Goal: Task Accomplishment & Management: Use online tool/utility

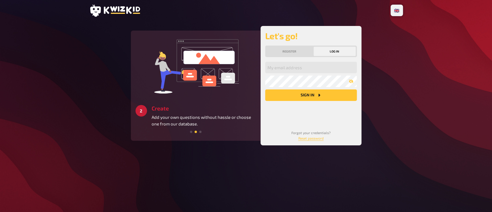
click at [127, 87] on main "3 Get started Create a unique quiz experience for all participants and keep the…" at bounding box center [246, 85] width 314 height 119
click at [293, 70] on input "email" at bounding box center [311, 68] width 92 height 12
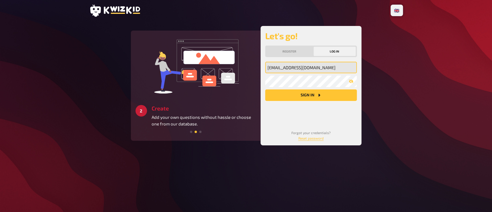
type input "shanebarca2011@gmail.com"
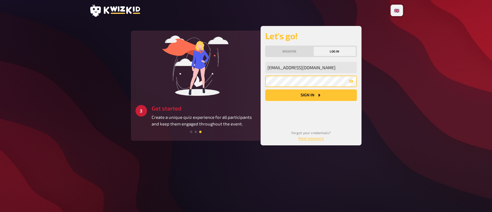
click at [265, 89] on button "Sign in" at bounding box center [311, 95] width 92 height 12
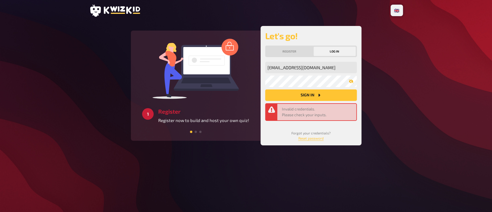
click at [352, 82] on icon "button" at bounding box center [351, 81] width 5 height 5
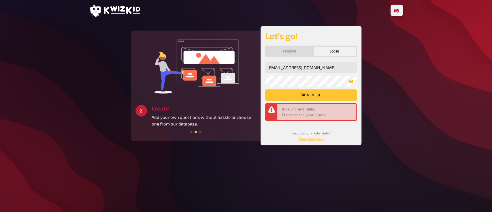
click at [318, 95] on icon "Sign in" at bounding box center [319, 95] width 2 height 3
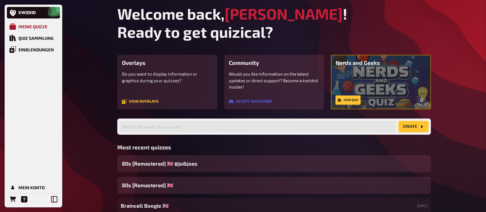
click at [39, 27] on div "Meine Quizze" at bounding box center [32, 26] width 29 height 5
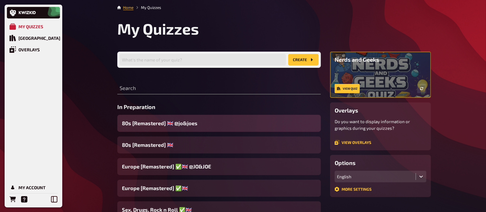
click at [245, 123] on div "80s [Remastered] ​🇬🇧 @jo&joes​" at bounding box center [219, 123] width 204 height 17
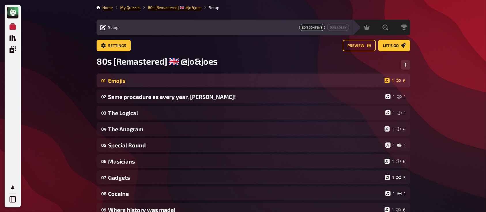
click at [201, 78] on div "Emojis" at bounding box center [245, 80] width 274 height 7
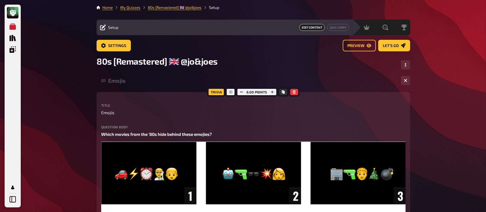
click at [119, 83] on div "Emojis" at bounding box center [252, 80] width 288 height 7
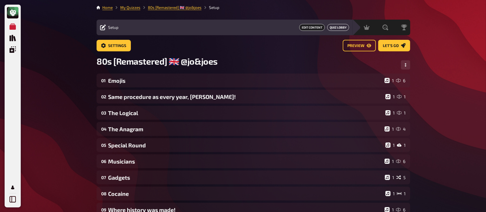
click at [337, 28] on link "Quiz Lobby" at bounding box center [338, 27] width 22 height 7
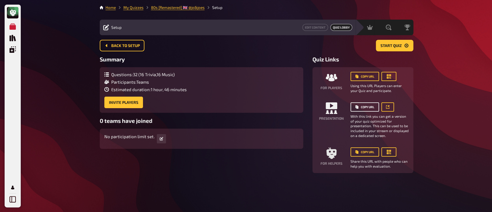
click at [362, 103] on button "Copy URL" at bounding box center [365, 106] width 29 height 9
click at [365, 107] on button "Copy URL" at bounding box center [365, 106] width 29 height 9
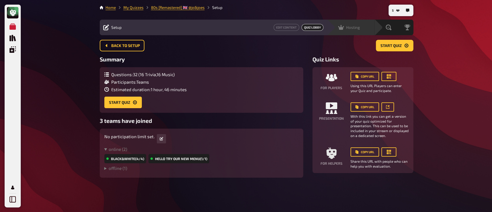
click at [353, 29] on span "Hosting" at bounding box center [353, 27] width 14 height 5
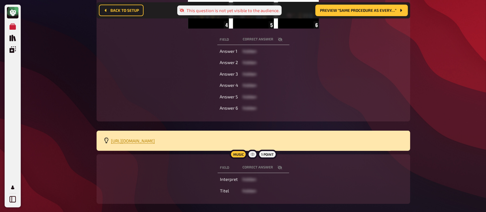
scroll to position [150, 0]
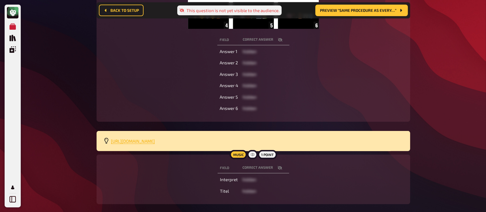
click at [155, 139] on span "https://open.spotify.com/playlist/4iJ6GQa5q7nrxkgIEY59qf?si=29b7694c78af4481" at bounding box center [133, 140] width 44 height 5
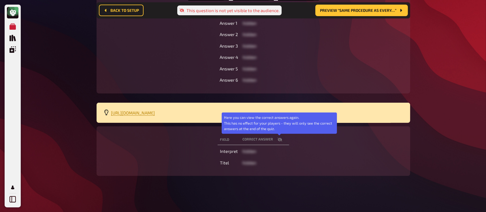
click at [281, 139] on icon "button" at bounding box center [280, 140] width 5 height 4
click at [281, 139] on icon "button" at bounding box center [280, 139] width 5 height 3
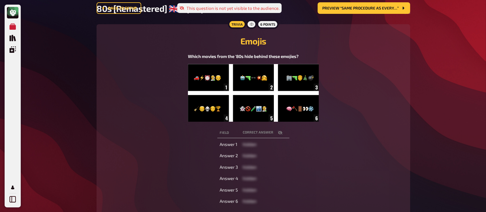
scroll to position [0, 0]
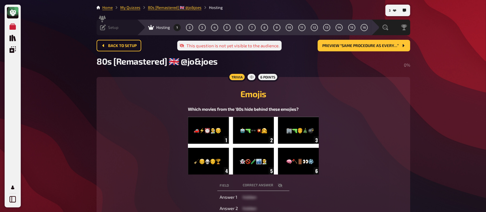
click at [137, 31] on div "Hosting 1 2 3 4 5 6 7 8 9 10 11 12 13 14 15 16" at bounding box center [254, 28] width 234 height 16
click at [131, 46] on span "Back to setup" at bounding box center [122, 46] width 29 height 4
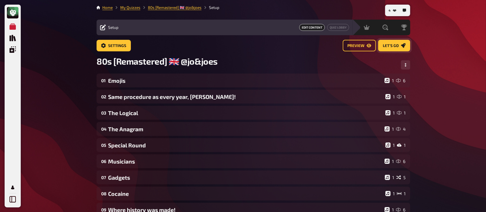
click at [393, 45] on span "Let's go" at bounding box center [391, 46] width 16 height 4
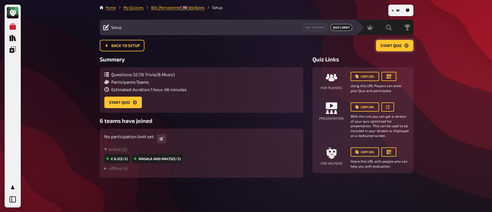
click at [394, 47] on span "Start Quiz" at bounding box center [391, 46] width 21 height 4
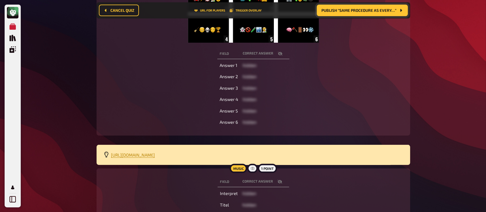
scroll to position [137, 0]
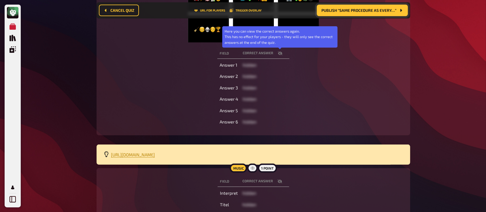
click at [280, 53] on icon "button" at bounding box center [280, 53] width 5 height 4
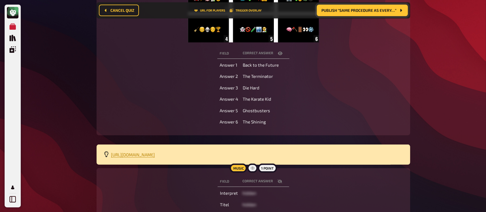
click at [304, 121] on div "Field correct answer Answer 1 Back to the Future Answer 2 The Terminator Answer…" at bounding box center [254, 87] width 300 height 81
click at [354, 8] on span "Publish “Same procedure as every…”" at bounding box center [359, 10] width 75 height 4
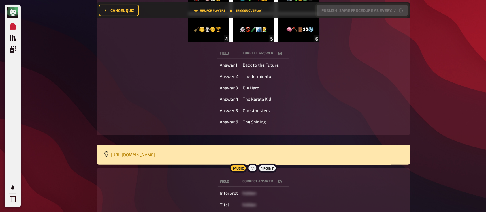
scroll to position [77, 0]
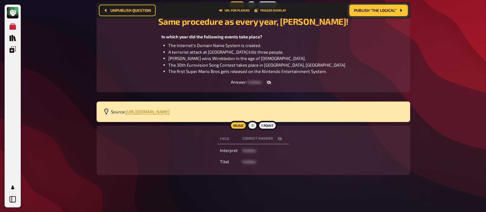
click at [375, 8] on span "Publish “The Logical”" at bounding box center [375, 10] width 42 height 4
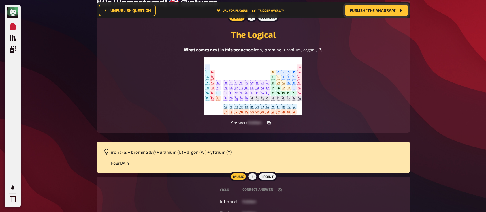
scroll to position [77, 0]
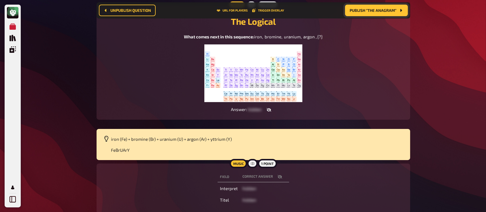
click at [366, 12] on span "Publish “The Anagram”" at bounding box center [373, 10] width 47 height 4
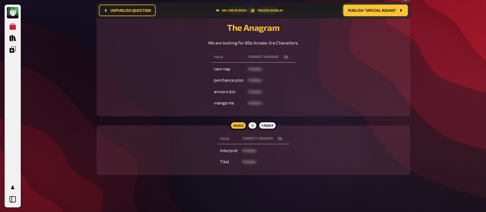
scroll to position [70, 0]
click at [373, 8] on span "Publish “Special Round”" at bounding box center [372, 10] width 48 height 4
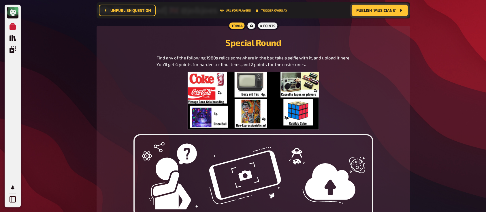
scroll to position [55, 0]
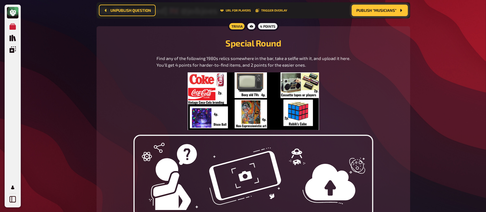
click at [375, 12] on span "Publish “Musicians”" at bounding box center [376, 10] width 40 height 4
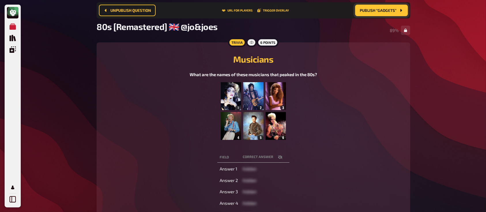
scroll to position [35, 0]
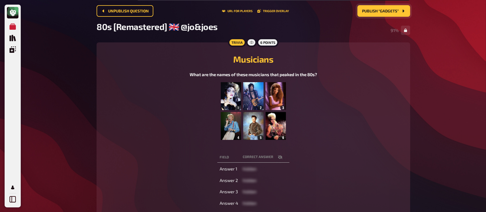
click at [369, 10] on span "Publish “Gadgets”" at bounding box center [380, 11] width 37 height 4
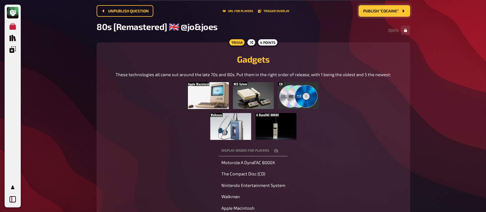
click at [374, 10] on span "Publish “Cocaine”" at bounding box center [380, 11] width 35 height 4
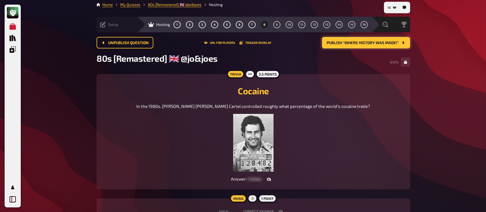
scroll to position [3, 0]
click at [345, 42] on span "Publish “Where history was made!”" at bounding box center [363, 43] width 72 height 4
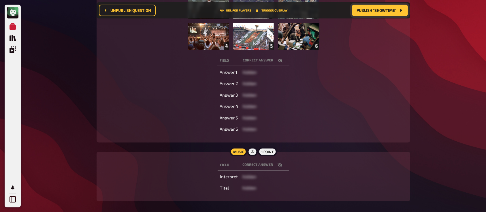
scroll to position [131, 0]
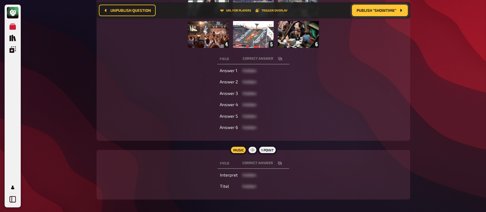
click at [280, 161] on icon "button" at bounding box center [280, 163] width 5 height 4
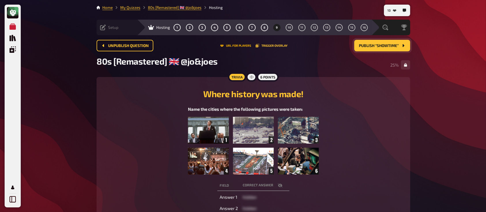
click at [236, 44] on button "URL for players" at bounding box center [235, 45] width 31 height 3
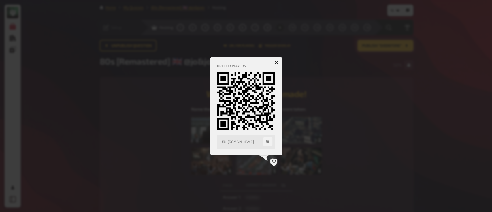
click at [276, 60] on button "button" at bounding box center [276, 62] width 9 height 9
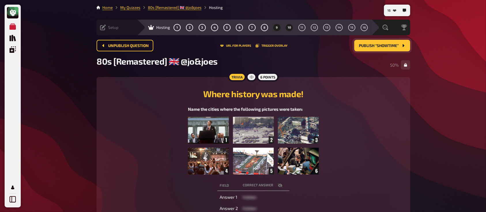
click at [288, 27] on span "10" at bounding box center [289, 27] width 3 height 3
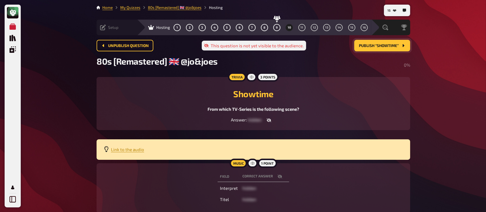
click at [269, 122] on icon "button" at bounding box center [268, 121] width 5 height 4
click at [123, 151] on span "Link to the audio" at bounding box center [127, 149] width 33 height 5
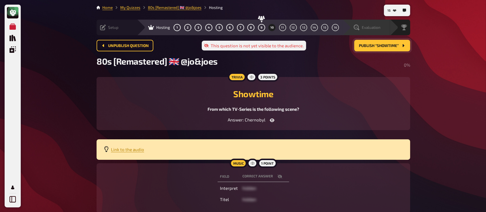
click at [370, 24] on div "Evaluation" at bounding box center [367, 28] width 48 height 16
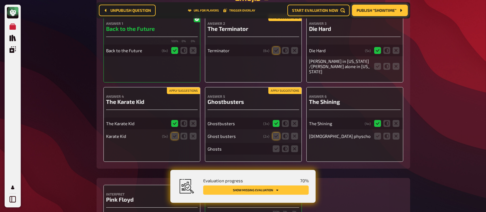
scroll to position [132, 0]
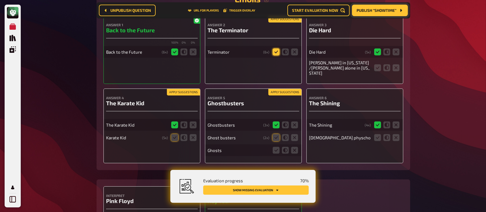
click at [273, 51] on icon at bounding box center [276, 51] width 7 height 7
click at [0, 0] on input "radio" at bounding box center [0, 0] width 0 height 0
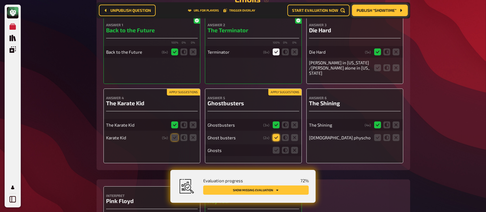
click at [279, 134] on icon at bounding box center [276, 137] width 7 height 7
click at [0, 0] on input "radio" at bounding box center [0, 0] width 0 height 0
click at [295, 147] on icon at bounding box center [294, 150] width 7 height 7
click at [0, 0] on input "radio" at bounding box center [0, 0] width 0 height 0
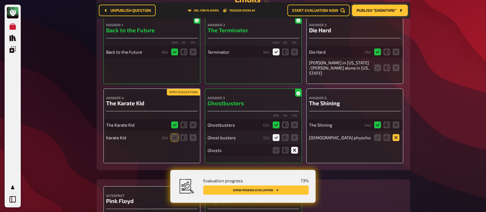
click at [399, 134] on icon at bounding box center [396, 137] width 7 height 7
click at [0, 0] on input "radio" at bounding box center [0, 0] width 0 height 0
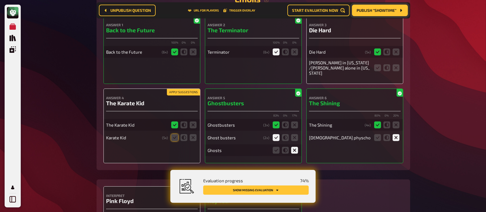
click at [180, 133] on fieldset at bounding box center [184, 137] width 28 height 9
click at [174, 135] on icon at bounding box center [174, 137] width 7 height 7
click at [0, 0] on input "radio" at bounding box center [0, 0] width 0 height 0
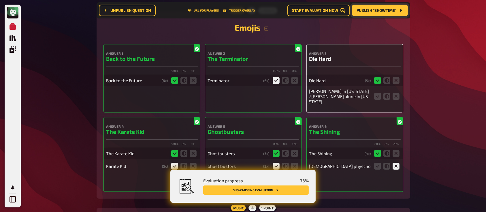
scroll to position [103, 0]
click at [396, 96] on icon at bounding box center [396, 96] width 7 height 7
click at [0, 0] on input "radio" at bounding box center [0, 0] width 0 height 0
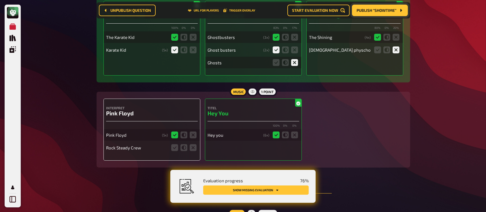
scroll to position [231, 0]
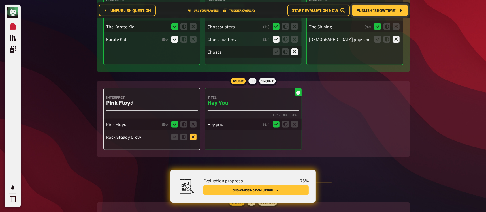
click at [193, 134] on icon at bounding box center [193, 137] width 7 height 7
click at [0, 0] on input "radio" at bounding box center [0, 0] width 0 height 0
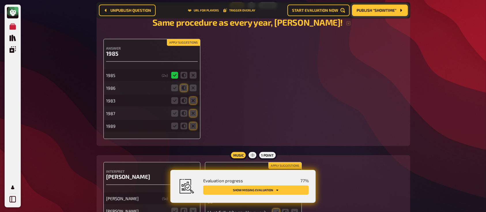
scroll to position [429, 0]
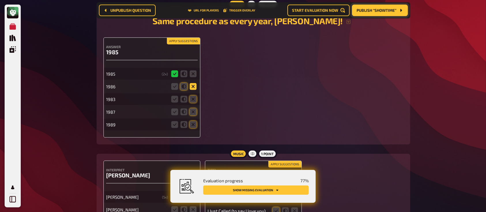
click at [193, 83] on icon at bounding box center [193, 86] width 7 height 7
click at [0, 0] on input "radio" at bounding box center [0, 0] width 0 height 0
click at [195, 96] on icon at bounding box center [193, 99] width 7 height 7
click at [0, 0] on input "radio" at bounding box center [0, 0] width 0 height 0
click at [194, 109] on icon at bounding box center [193, 111] width 7 height 7
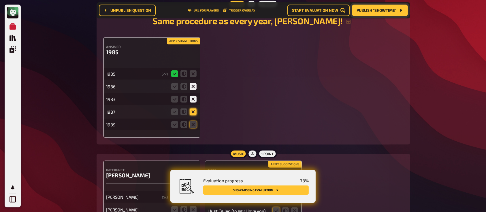
click at [0, 0] on input "radio" at bounding box center [0, 0] width 0 height 0
click at [194, 121] on icon at bounding box center [193, 124] width 7 height 7
click at [0, 0] on input "radio" at bounding box center [0, 0] width 0 height 0
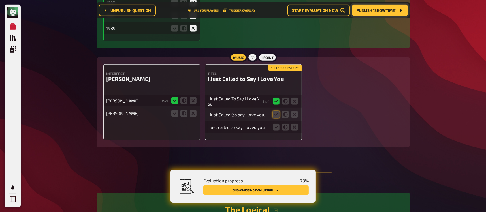
scroll to position [526, 0]
click at [196, 110] on icon at bounding box center [193, 112] width 7 height 7
click at [0, 0] on input "radio" at bounding box center [0, 0] width 0 height 0
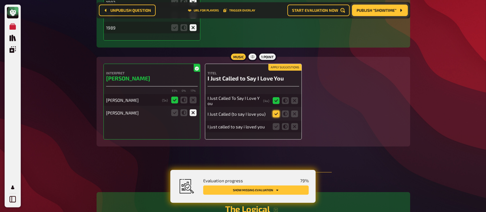
click at [275, 110] on icon at bounding box center [276, 113] width 7 height 7
click at [0, 0] on input "radio" at bounding box center [0, 0] width 0 height 0
click at [277, 123] on icon at bounding box center [276, 126] width 7 height 7
click at [0, 0] on input "radio" at bounding box center [0, 0] width 0 height 0
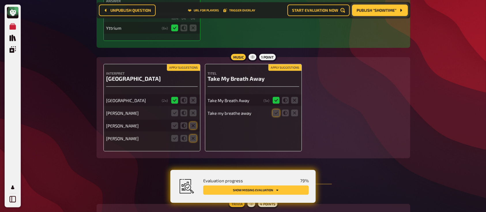
scroll to position [760, 0]
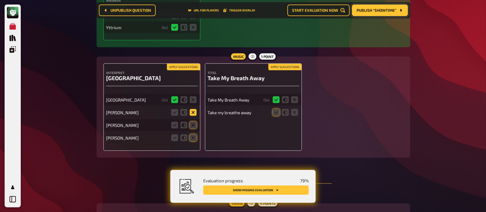
click at [193, 109] on icon at bounding box center [193, 112] width 7 height 7
click at [0, 0] on input "radio" at bounding box center [0, 0] width 0 height 0
click at [193, 138] on div "Bonnie Tyler" at bounding box center [152, 138] width 92 height 12
click at [193, 136] on icon at bounding box center [193, 137] width 7 height 7
click at [0, 0] on input "radio" at bounding box center [0, 0] width 0 height 0
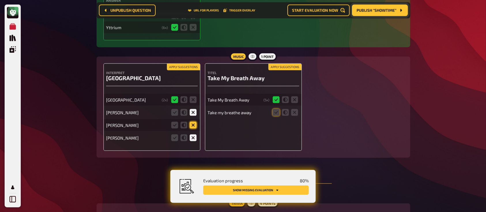
click at [196, 122] on icon at bounding box center [193, 125] width 7 height 7
click at [0, 0] on input "radio" at bounding box center [0, 0] width 0 height 0
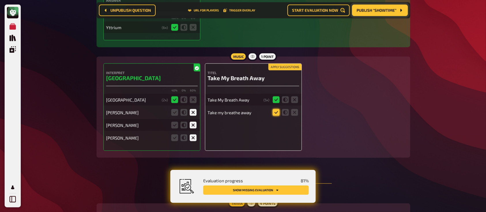
click at [275, 109] on icon at bounding box center [276, 112] width 7 height 7
click at [0, 0] on input "radio" at bounding box center [0, 0] width 0 height 0
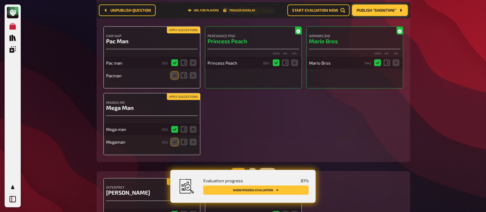
scroll to position [971, 0]
click at [194, 72] on icon at bounding box center [193, 75] width 7 height 7
click at [0, 0] on input "radio" at bounding box center [0, 0] width 0 height 0
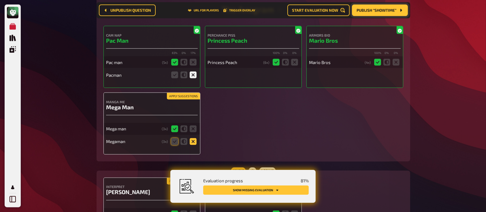
click at [190, 138] on icon at bounding box center [193, 141] width 7 height 7
click at [0, 0] on input "radio" at bounding box center [0, 0] width 0 height 0
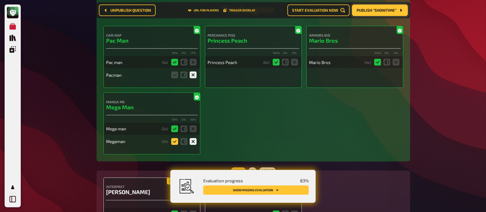
click at [173, 140] on icon at bounding box center [174, 141] width 7 height 7
click at [0, 0] on input "radio" at bounding box center [0, 0] width 0 height 0
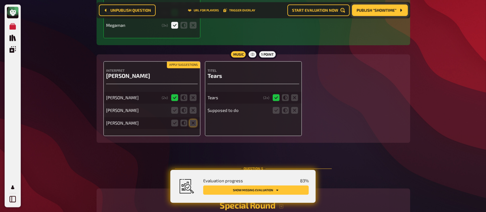
scroll to position [1088, 0]
click at [191, 106] on icon at bounding box center [193, 109] width 7 height 7
click at [0, 0] on input "radio" at bounding box center [0, 0] width 0 height 0
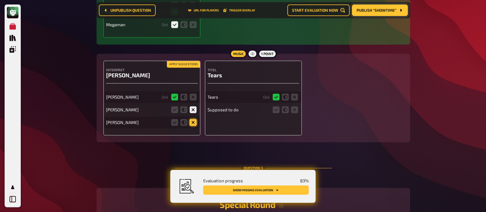
click at [191, 119] on icon at bounding box center [193, 122] width 7 height 7
click at [0, 0] on input "radio" at bounding box center [0, 0] width 0 height 0
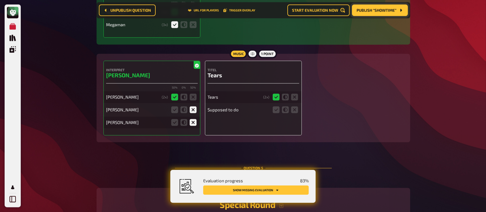
click at [369, 7] on button "Publish “Showtime”" at bounding box center [380, 11] width 56 height 12
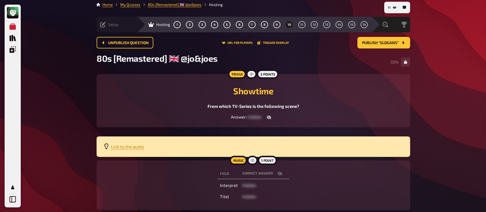
scroll to position [2, 0]
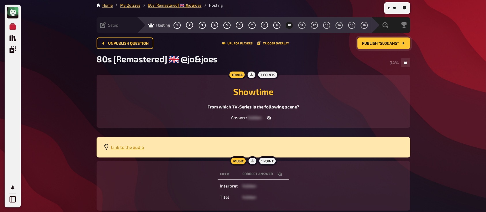
click at [379, 44] on span "Publish “Slogans”" at bounding box center [380, 44] width 37 height 4
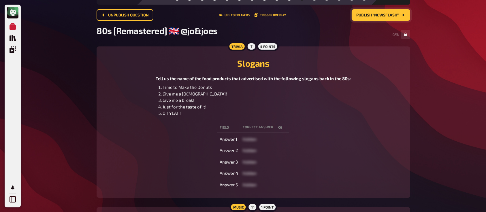
scroll to position [31, 0]
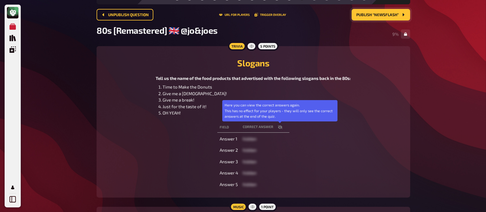
click at [279, 127] on icon "button" at bounding box center [280, 127] width 5 height 5
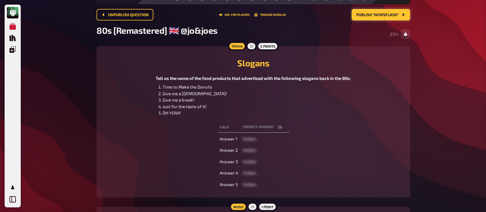
click at [314, 61] on h2 "Slogans" at bounding box center [254, 63] width 300 height 10
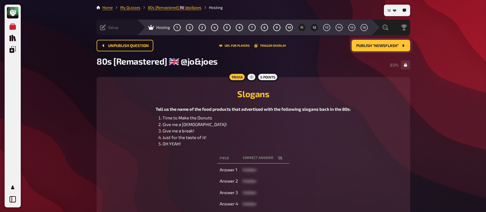
click at [313, 27] on span "12" at bounding box center [314, 27] width 3 height 3
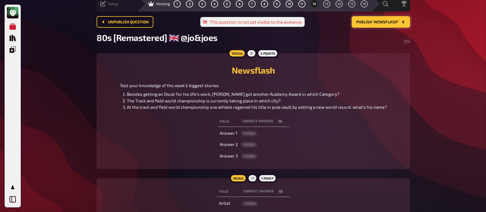
scroll to position [24, 0]
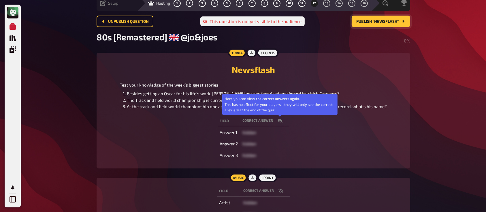
click at [280, 119] on button "button" at bounding box center [280, 121] width 14 height 6
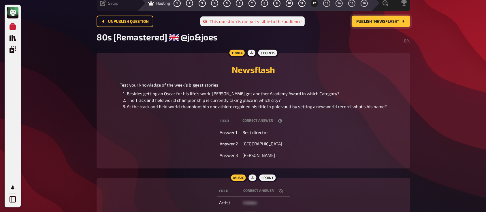
click at [365, 17] on button "Publish “Newsflash”" at bounding box center [381, 22] width 59 height 12
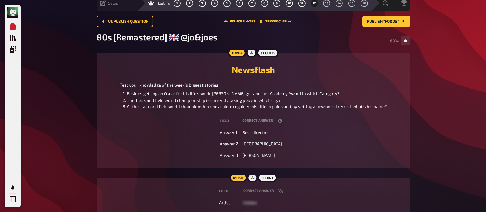
scroll to position [0, 0]
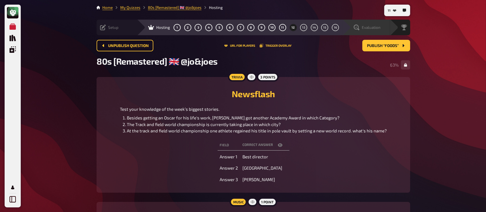
click at [373, 27] on span "Evaluation" at bounding box center [371, 27] width 19 height 5
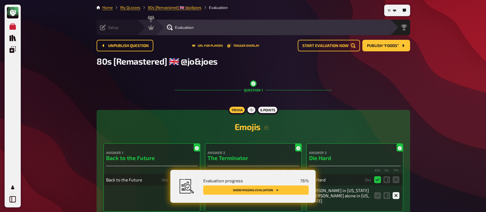
click at [265, 188] on button "Show missing evaluation" at bounding box center [256, 189] width 106 height 9
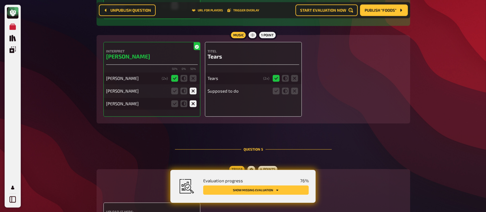
scroll to position [1107, 0]
click at [293, 87] on icon at bounding box center [294, 90] width 7 height 7
click at [0, 0] on input "radio" at bounding box center [0, 0] width 0 height 0
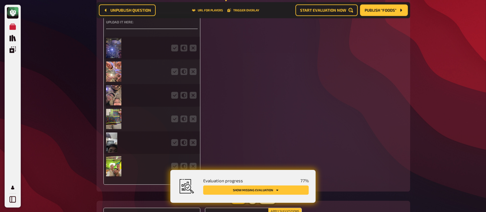
scroll to position [1297, 0]
click at [175, 67] on fieldset at bounding box center [184, 71] width 28 height 9
click at [174, 68] on icon at bounding box center [174, 71] width 7 height 7
click at [0, 0] on input "radio" at bounding box center [0, 0] width 0 height 0
click at [174, 44] on icon at bounding box center [174, 47] width 7 height 7
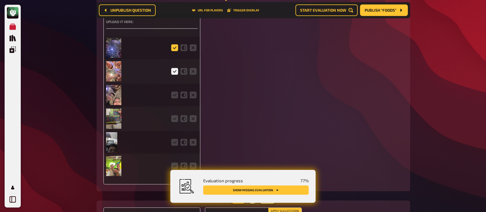
click at [0, 0] on input "radio" at bounding box center [0, 0] width 0 height 0
click at [173, 91] on icon at bounding box center [174, 94] width 7 height 7
click at [0, 0] on input "radio" at bounding box center [0, 0] width 0 height 0
click at [175, 115] on icon at bounding box center [174, 118] width 7 height 7
click at [0, 0] on input "radio" at bounding box center [0, 0] width 0 height 0
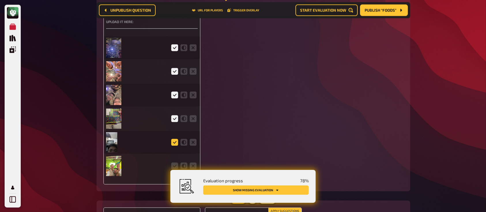
click at [174, 139] on icon at bounding box center [174, 142] width 7 height 7
click at [0, 0] on input "radio" at bounding box center [0, 0] width 0 height 0
click at [174, 162] on icon at bounding box center [174, 165] width 7 height 7
click at [0, 0] on input "radio" at bounding box center [0, 0] width 0 height 0
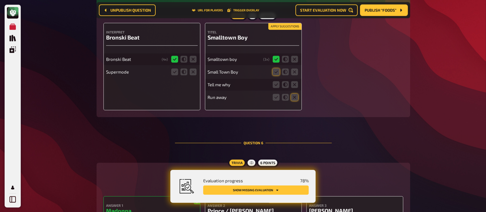
scroll to position [1483, 0]
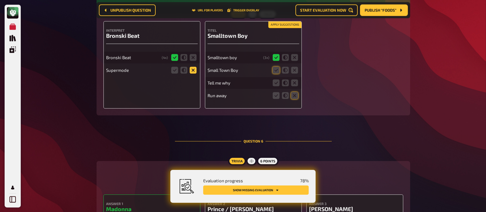
click at [193, 67] on icon at bounding box center [193, 70] width 7 height 7
click at [0, 0] on input "radio" at bounding box center [0, 0] width 0 height 0
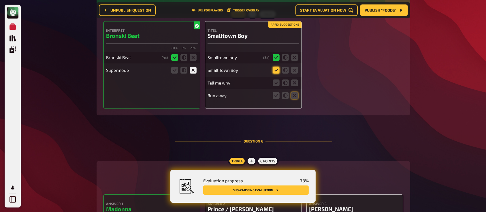
click at [275, 67] on icon at bounding box center [276, 70] width 7 height 7
click at [0, 0] on input "radio" at bounding box center [0, 0] width 0 height 0
click at [297, 80] on icon at bounding box center [294, 82] width 7 height 7
click at [0, 0] on input "radio" at bounding box center [0, 0] width 0 height 0
click at [297, 93] on icon at bounding box center [294, 95] width 7 height 7
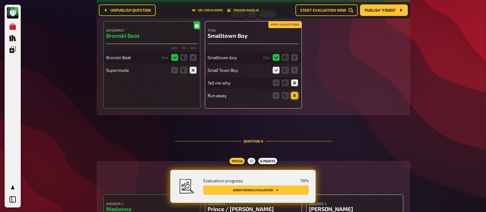
click at [0, 0] on input "radio" at bounding box center [0, 0] width 0 height 0
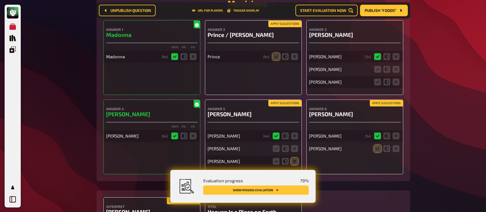
scroll to position [1658, 0]
click at [275, 53] on icon at bounding box center [276, 56] width 7 height 7
click at [0, 0] on input "radio" at bounding box center [0, 0] width 0 height 0
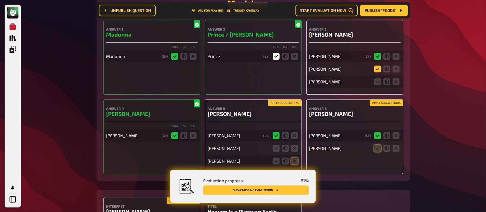
click at [377, 65] on icon at bounding box center [377, 68] width 7 height 7
click at [0, 0] on input "radio" at bounding box center [0, 0] width 0 height 0
click at [393, 78] on icon at bounding box center [396, 81] width 7 height 7
click at [0, 0] on input "radio" at bounding box center [0, 0] width 0 height 0
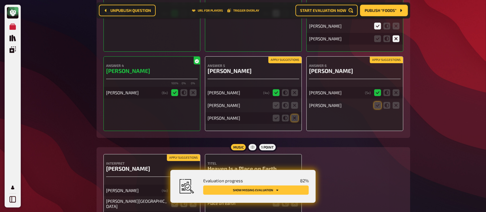
scroll to position [1702, 0]
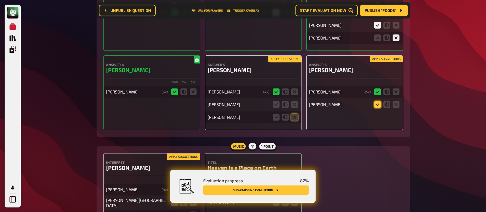
click at [378, 101] on icon at bounding box center [377, 104] width 7 height 7
click at [0, 0] on input "radio" at bounding box center [0, 0] width 0 height 0
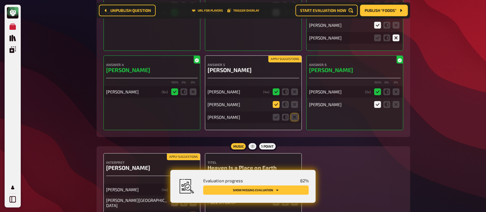
click at [279, 101] on icon at bounding box center [276, 104] width 7 height 7
click at [0, 0] on input "radio" at bounding box center [0, 0] width 0 height 0
click at [295, 114] on icon at bounding box center [294, 117] width 7 height 7
click at [0, 0] on input "radio" at bounding box center [0, 0] width 0 height 0
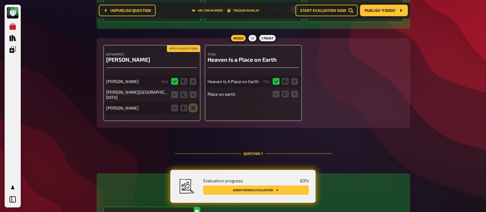
scroll to position [1824, 0]
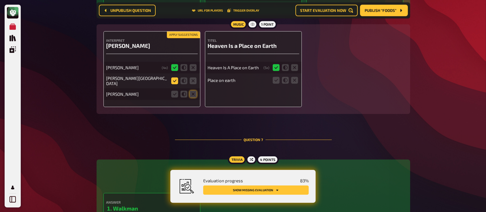
click at [175, 77] on icon at bounding box center [174, 80] width 7 height 7
click at [0, 0] on input "radio" at bounding box center [0, 0] width 0 height 0
click at [191, 91] on icon at bounding box center [193, 94] width 7 height 7
click at [0, 0] on input "radio" at bounding box center [0, 0] width 0 height 0
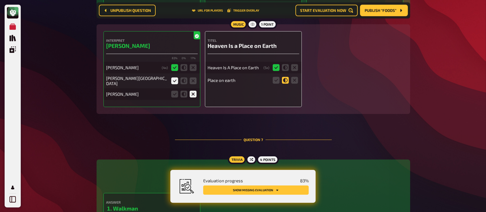
click at [288, 77] on icon at bounding box center [285, 80] width 7 height 7
click at [0, 0] on input "radio" at bounding box center [0, 0] width 0 height 0
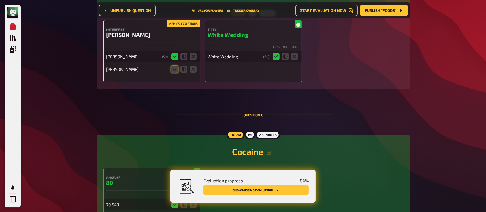
scroll to position [2164, 0]
click at [174, 65] on icon at bounding box center [174, 68] width 7 height 7
click at [0, 0] on input "radio" at bounding box center [0, 0] width 0 height 0
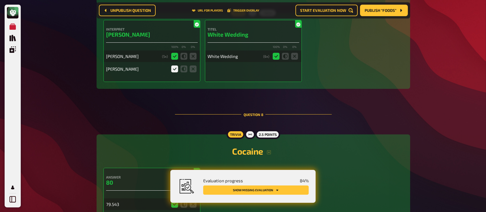
click at [174, 65] on icon at bounding box center [174, 68] width 7 height 7
click at [0, 0] on input "radio" at bounding box center [0, 0] width 0 height 0
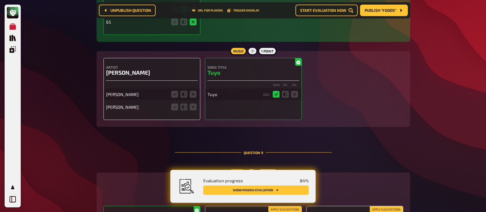
scroll to position [2410, 0]
click at [175, 91] on icon at bounding box center [174, 94] width 7 height 7
click at [0, 0] on input "radio" at bounding box center [0, 0] width 0 height 0
click at [192, 103] on icon at bounding box center [193, 106] width 7 height 7
click at [0, 0] on input "radio" at bounding box center [0, 0] width 0 height 0
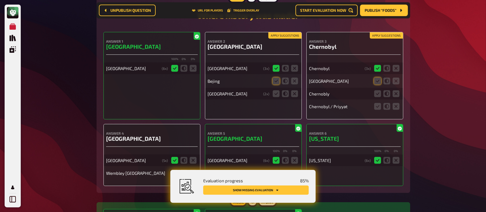
scroll to position [2583, 0]
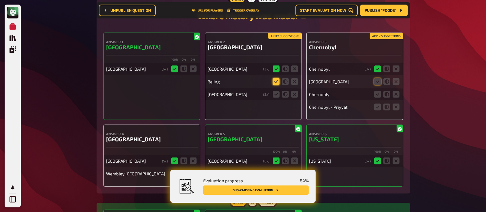
click at [277, 78] on icon at bounding box center [276, 81] width 7 height 7
click at [0, 0] on input "radio" at bounding box center [0, 0] width 0 height 0
click at [295, 91] on icon at bounding box center [294, 94] width 7 height 7
click at [0, 0] on input "radio" at bounding box center [0, 0] width 0 height 0
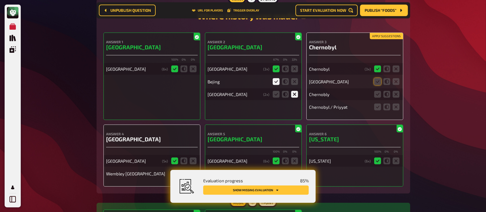
click at [295, 91] on icon at bounding box center [294, 94] width 7 height 7
click at [0, 0] on input "radio" at bounding box center [0, 0] width 0 height 0
click at [376, 78] on icon at bounding box center [377, 81] width 7 height 7
click at [0, 0] on input "radio" at bounding box center [0, 0] width 0 height 0
click at [377, 91] on icon at bounding box center [377, 94] width 7 height 7
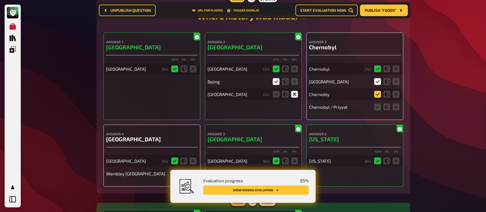
click at [0, 0] on input "radio" at bounding box center [0, 0] width 0 height 0
click at [379, 104] on icon at bounding box center [377, 107] width 7 height 7
click at [0, 0] on input "radio" at bounding box center [0, 0] width 0 height 0
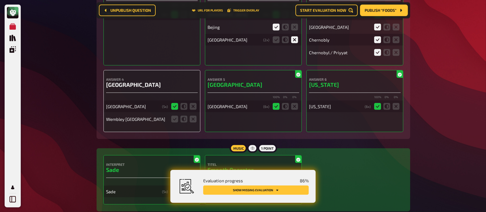
scroll to position [2638, 0]
click at [177, 115] on icon at bounding box center [174, 118] width 7 height 7
click at [0, 0] on input "radio" at bounding box center [0, 0] width 0 height 0
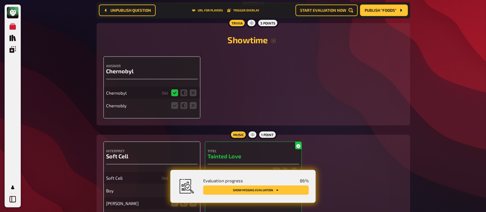
scroll to position [2875, 0]
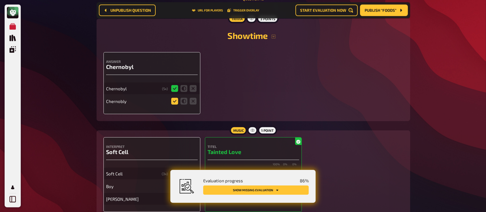
click at [174, 98] on icon at bounding box center [174, 101] width 7 height 7
click at [0, 0] on input "radio" at bounding box center [0, 0] width 0 height 0
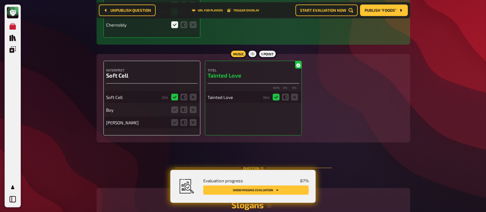
scroll to position [2954, 0]
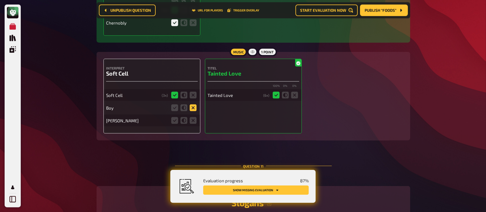
click at [192, 105] on icon at bounding box center [193, 107] width 7 height 7
click at [0, 0] on input "radio" at bounding box center [0, 0] width 0 height 0
click at [192, 117] on icon at bounding box center [193, 120] width 7 height 7
click at [0, 0] on input "radio" at bounding box center [0, 0] width 0 height 0
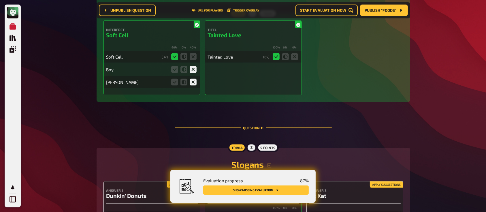
scroll to position [2993, 0]
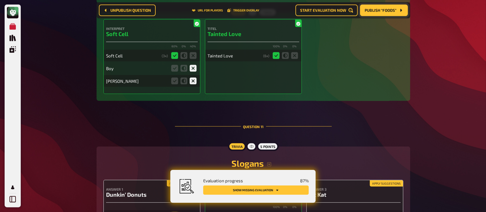
click at [385, 11] on span "Publish “Foods”" at bounding box center [381, 10] width 32 height 4
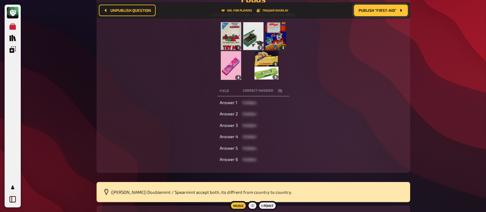
scroll to position [101, 0]
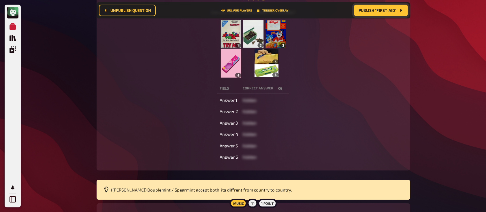
click at [278, 88] on icon "button" at bounding box center [280, 89] width 5 height 4
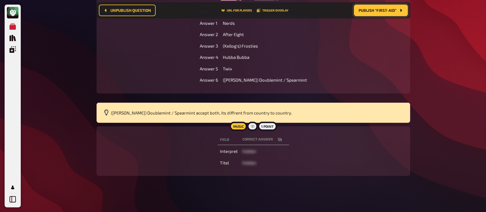
scroll to position [0, 0]
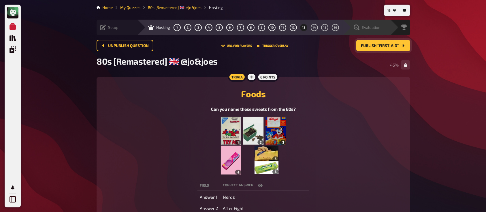
click at [372, 27] on span "Evaluation" at bounding box center [371, 27] width 19 height 5
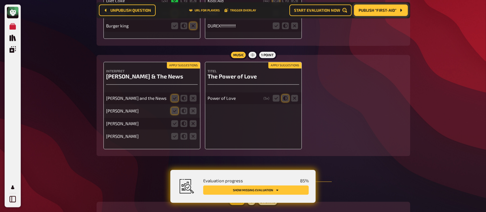
scroll to position [3274, 0]
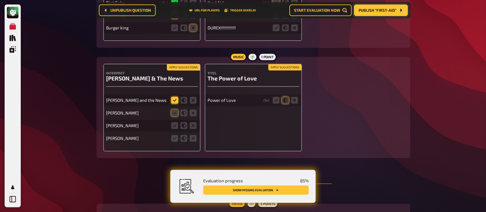
click at [175, 97] on icon at bounding box center [174, 100] width 7 height 7
click at [0, 0] on input "radio" at bounding box center [0, 0] width 0 height 0
click at [175, 100] on fieldset at bounding box center [184, 100] width 28 height 9
click at [174, 110] on icon at bounding box center [174, 113] width 7 height 7
click at [0, 0] on input "radio" at bounding box center [0, 0] width 0 height 0
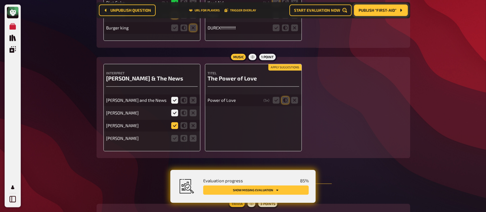
click at [176, 124] on icon at bounding box center [174, 125] width 7 height 7
click at [0, 0] on input "radio" at bounding box center [0, 0] width 0 height 0
click at [184, 122] on icon at bounding box center [184, 125] width 7 height 7
click at [0, 0] on input "radio" at bounding box center [0, 0] width 0 height 0
click at [174, 135] on icon at bounding box center [174, 138] width 7 height 7
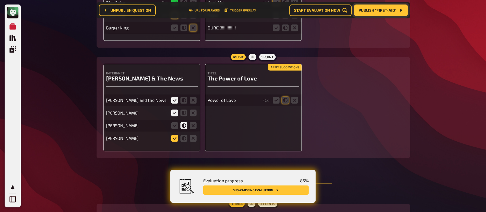
click at [0, 0] on input "radio" at bounding box center [0, 0] width 0 height 0
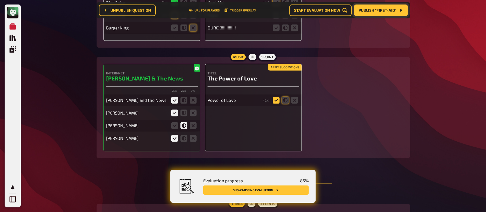
click at [279, 97] on icon at bounding box center [276, 100] width 7 height 7
click at [0, 0] on input "radio" at bounding box center [0, 0] width 0 height 0
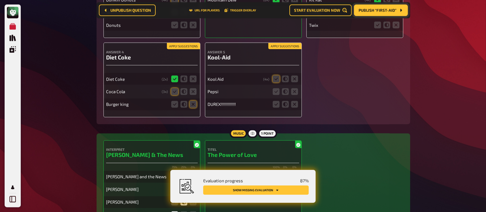
scroll to position [3197, 0]
click at [275, 76] on icon at bounding box center [276, 79] width 7 height 7
click at [0, 0] on input "radio" at bounding box center [0, 0] width 0 height 0
click at [295, 89] on icon at bounding box center [294, 92] width 7 height 7
click at [0, 0] on input "radio" at bounding box center [0, 0] width 0 height 0
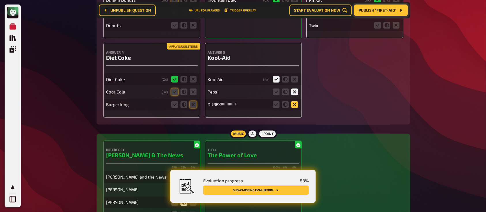
click at [294, 101] on icon at bounding box center [294, 104] width 7 height 7
click at [0, 0] on input "radio" at bounding box center [0, 0] width 0 height 0
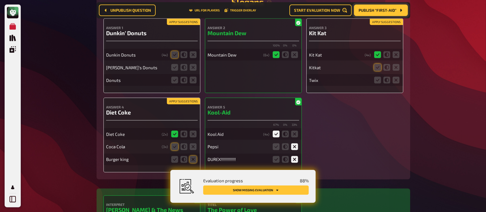
scroll to position [3130, 0]
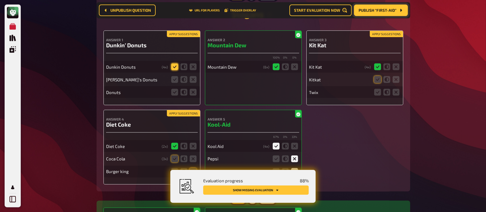
click at [175, 63] on icon at bounding box center [174, 66] width 7 height 7
click at [0, 0] on input "radio" at bounding box center [0, 0] width 0 height 0
click at [175, 75] on fieldset at bounding box center [184, 79] width 28 height 9
click at [175, 76] on icon at bounding box center [174, 79] width 7 height 7
click at [0, 0] on input "radio" at bounding box center [0, 0] width 0 height 0
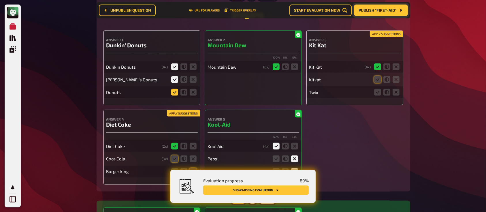
click at [174, 89] on icon at bounding box center [174, 92] width 7 height 7
click at [0, 0] on input "radio" at bounding box center [0, 0] width 0 height 0
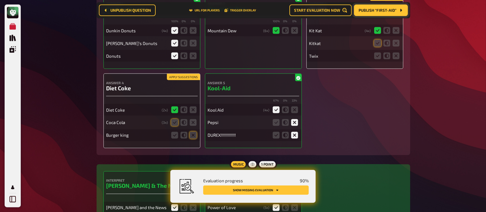
scroll to position [3168, 0]
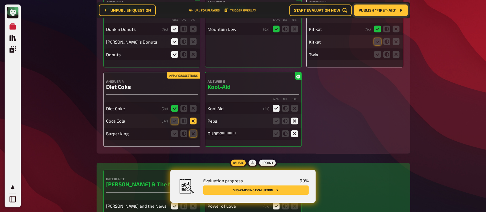
click at [193, 118] on icon at bounding box center [193, 121] width 7 height 7
click at [0, 0] on input "radio" at bounding box center [0, 0] width 0 height 0
click at [194, 130] on icon at bounding box center [193, 133] width 7 height 7
click at [0, 0] on input "radio" at bounding box center [0, 0] width 0 height 0
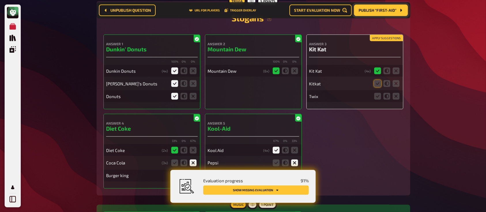
scroll to position [3156, 0]
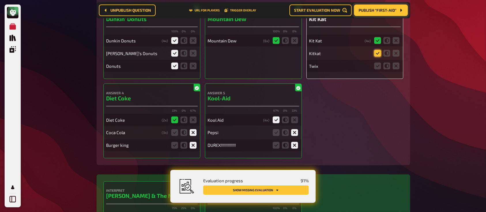
click at [374, 50] on icon at bounding box center [377, 53] width 7 height 7
click at [0, 0] on input "radio" at bounding box center [0, 0] width 0 height 0
click at [375, 50] on icon at bounding box center [377, 53] width 7 height 7
click at [0, 0] on input "radio" at bounding box center [0, 0] width 0 height 0
click at [398, 63] on icon at bounding box center [396, 66] width 7 height 7
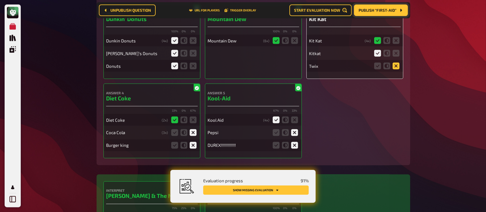
click at [0, 0] on input "radio" at bounding box center [0, 0] width 0 height 0
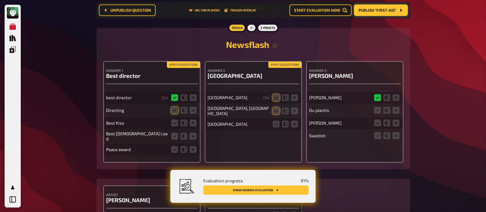
scroll to position [3450, 0]
click at [275, 96] on icon at bounding box center [276, 97] width 7 height 7
click at [0, 0] on input "radio" at bounding box center [0, 0] width 0 height 0
click at [275, 107] on icon at bounding box center [276, 110] width 7 height 7
click at [0, 0] on input "radio" at bounding box center [0, 0] width 0 height 0
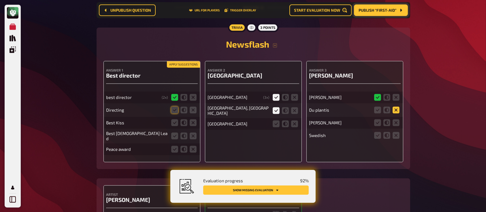
click at [396, 106] on icon at bounding box center [396, 109] width 7 height 7
click at [0, 0] on input "radio" at bounding box center [0, 0] width 0 height 0
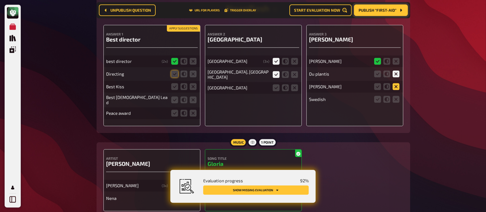
scroll to position [3492, 0]
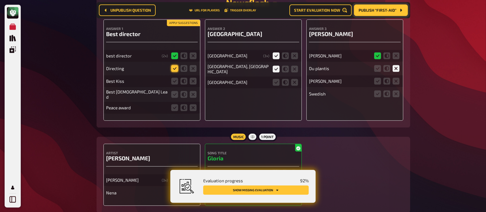
click at [175, 65] on icon at bounding box center [174, 68] width 7 height 7
click at [0, 0] on input "radio" at bounding box center [0, 0] width 0 height 0
click at [192, 76] on fieldset at bounding box center [184, 80] width 28 height 9
click at [194, 78] on icon at bounding box center [193, 81] width 7 height 7
click at [0, 0] on input "radio" at bounding box center [0, 0] width 0 height 0
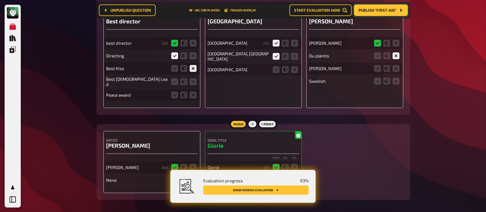
scroll to position [3507, 0]
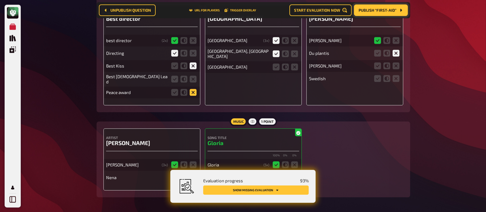
click at [192, 89] on icon at bounding box center [193, 92] width 7 height 7
click at [0, 0] on input "radio" at bounding box center [0, 0] width 0 height 0
click at [192, 68] on div "best director ( 2 x) Directing Best Kiss Best Male Lead Peace award" at bounding box center [152, 63] width 92 height 69
click at [194, 76] on icon at bounding box center [193, 79] width 7 height 7
click at [0, 0] on input "radio" at bounding box center [0, 0] width 0 height 0
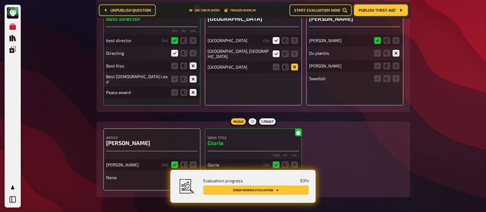
click at [293, 63] on icon at bounding box center [294, 66] width 7 height 7
click at [0, 0] on input "radio" at bounding box center [0, 0] width 0 height 0
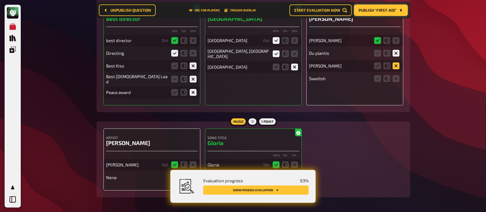
click at [395, 62] on icon at bounding box center [396, 65] width 7 height 7
click at [0, 0] on input "radio" at bounding box center [0, 0] width 0 height 0
click at [375, 62] on icon at bounding box center [377, 65] width 7 height 7
click at [0, 0] on input "radio" at bounding box center [0, 0] width 0 height 0
click at [395, 75] on icon at bounding box center [396, 78] width 7 height 7
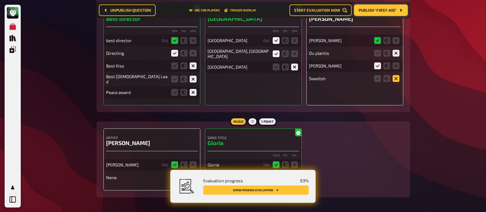
click at [0, 0] on input "radio" at bounding box center [0, 0] width 0 height 0
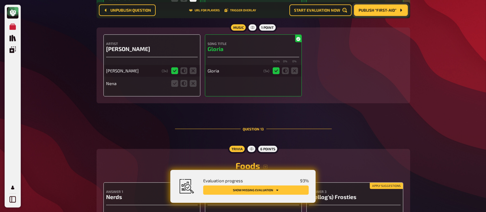
scroll to position [3603, 0]
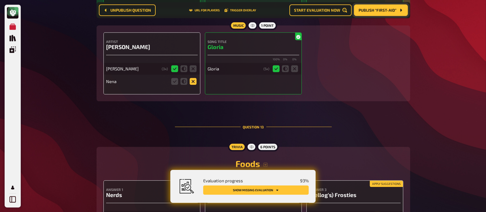
click at [194, 78] on icon at bounding box center [193, 81] width 7 height 7
click at [0, 0] on input "radio" at bounding box center [0, 0] width 0 height 0
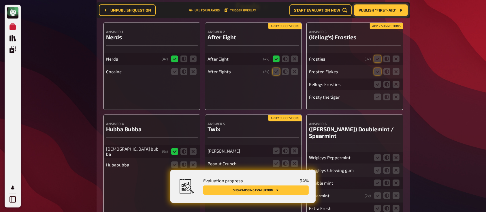
scroll to position [3760, 0]
click at [277, 69] on icon at bounding box center [276, 72] width 7 height 7
click at [0, 0] on input "radio" at bounding box center [0, 0] width 0 height 0
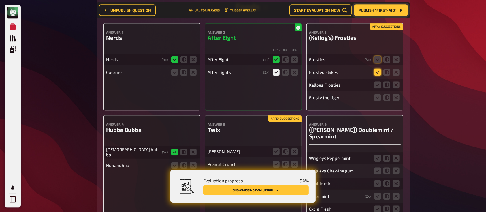
click at [376, 69] on icon at bounding box center [377, 72] width 7 height 7
click at [0, 0] on input "radio" at bounding box center [0, 0] width 0 height 0
click at [377, 81] on icon at bounding box center [377, 84] width 7 height 7
click at [0, 0] on input "radio" at bounding box center [0, 0] width 0 height 0
click at [378, 56] on icon at bounding box center [377, 59] width 7 height 7
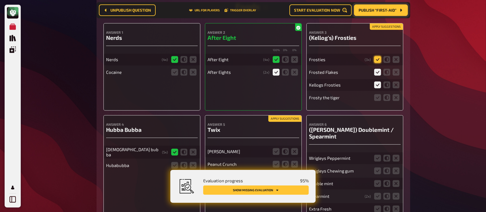
click at [0, 0] on input "radio" at bounding box center [0, 0] width 0 height 0
click at [386, 94] on icon at bounding box center [387, 97] width 7 height 7
click at [0, 0] on input "radio" at bounding box center [0, 0] width 0 height 0
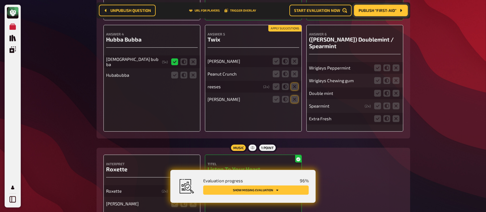
scroll to position [3894, 0]
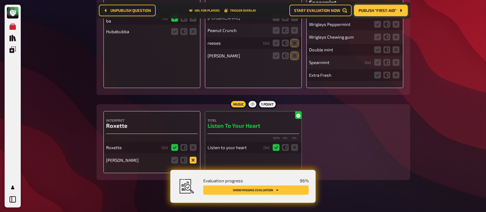
click at [191, 157] on icon at bounding box center [193, 160] width 7 height 7
click at [0, 0] on input "radio" at bounding box center [0, 0] width 0 height 0
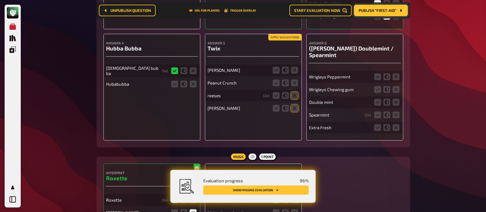
scroll to position [3844, 0]
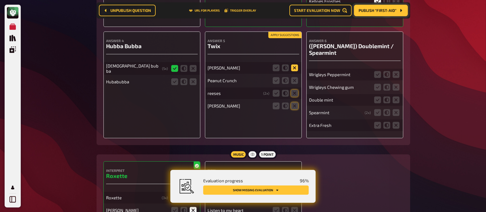
click at [293, 64] on icon at bounding box center [294, 67] width 7 height 7
click at [0, 0] on input "radio" at bounding box center [0, 0] width 0 height 0
click at [295, 77] on icon at bounding box center [294, 80] width 7 height 7
click at [0, 0] on input "radio" at bounding box center [0, 0] width 0 height 0
click at [295, 90] on icon at bounding box center [294, 93] width 7 height 7
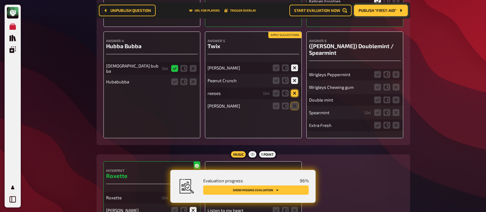
click at [0, 0] on input "radio" at bounding box center [0, 0] width 0 height 0
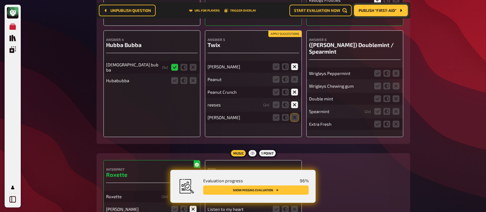
click at [295, 100] on fieldset at bounding box center [286, 104] width 28 height 9
click at [293, 76] on icon at bounding box center [294, 79] width 7 height 7
click at [0, 0] on input "radio" at bounding box center [0, 0] width 0 height 0
click at [298, 114] on icon at bounding box center [294, 117] width 7 height 7
click at [0, 0] on input "radio" at bounding box center [0, 0] width 0 height 0
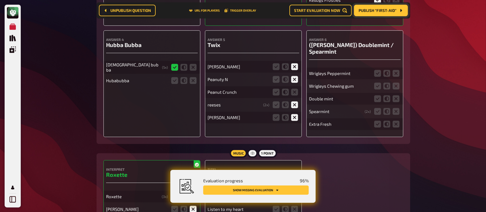
scroll to position [3831, 0]
click at [173, 77] on icon at bounding box center [174, 80] width 7 height 7
click at [0, 0] on input "radio" at bounding box center [0, 0] width 0 height 0
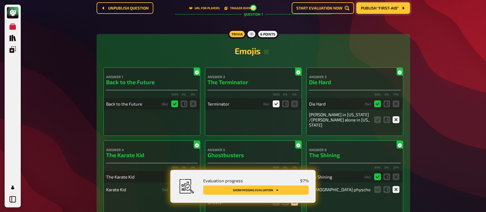
scroll to position [0, 0]
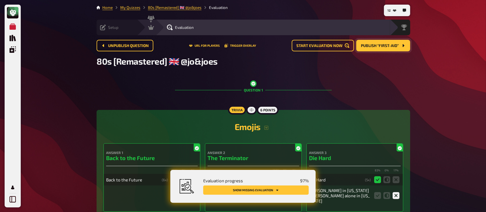
click at [367, 44] on span "Publish “First-aid”" at bounding box center [380, 46] width 38 height 4
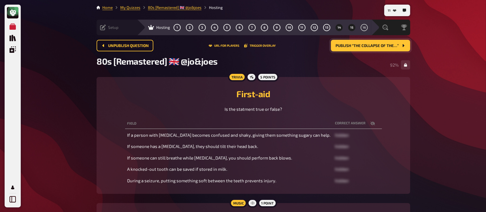
click at [350, 26] on span "15" at bounding box center [351, 27] width 3 height 3
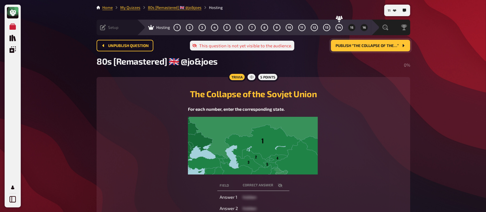
click at [363, 28] on span "16" at bounding box center [364, 27] width 3 height 3
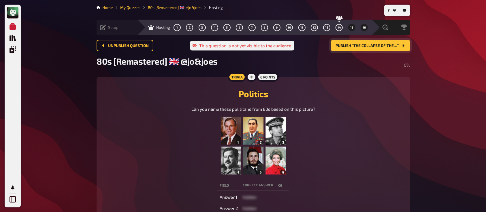
click at [351, 26] on span "15" at bounding box center [351, 27] width 3 height 3
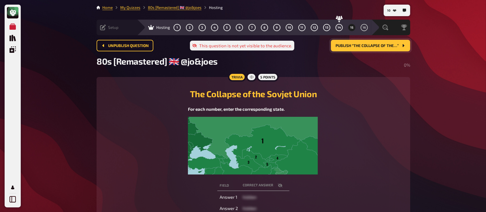
click at [348, 44] on span "Publish “The Collapse of the…”" at bounding box center [367, 46] width 63 height 4
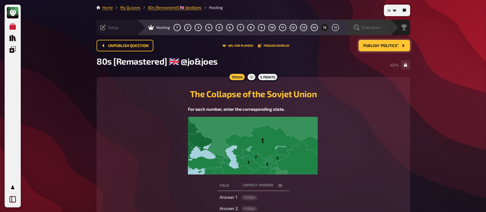
click at [371, 27] on span "Evaluation" at bounding box center [371, 27] width 19 height 5
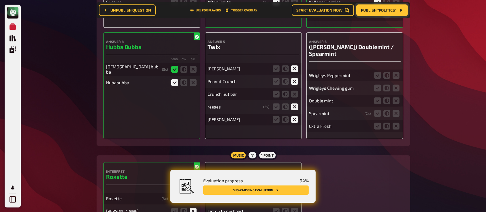
scroll to position [3815, 0]
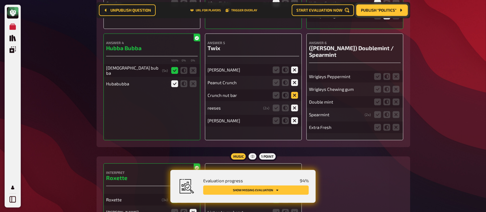
click at [294, 92] on icon at bounding box center [294, 95] width 7 height 7
click at [0, 0] on input "radio" at bounding box center [0, 0] width 0 height 0
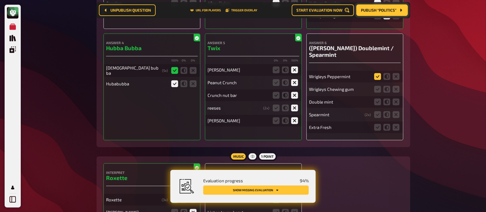
click at [378, 73] on icon at bounding box center [377, 76] width 7 height 7
click at [0, 0] on input "radio" at bounding box center [0, 0] width 0 height 0
click at [378, 86] on icon at bounding box center [377, 89] width 7 height 7
click at [0, 0] on input "radio" at bounding box center [0, 0] width 0 height 0
click at [379, 99] on icon at bounding box center [377, 101] width 7 height 7
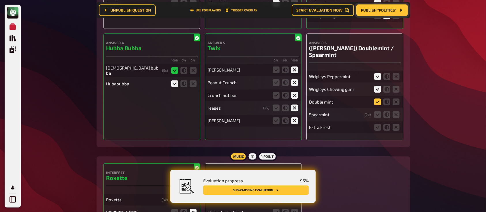
click at [0, 0] on input "radio" at bounding box center [0, 0] width 0 height 0
click at [379, 112] on icon at bounding box center [377, 114] width 7 height 7
click at [0, 0] on input "radio" at bounding box center [0, 0] width 0 height 0
click at [396, 126] on icon at bounding box center [396, 127] width 7 height 7
click at [0, 0] on input "radio" at bounding box center [0, 0] width 0 height 0
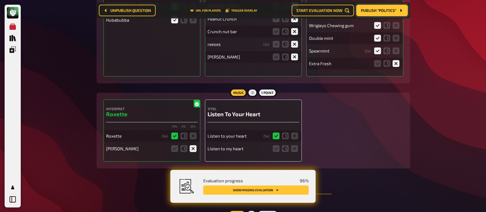
scroll to position [3891, 0]
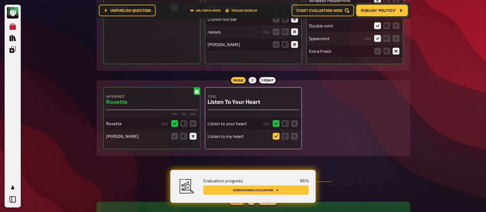
click at [278, 133] on icon at bounding box center [276, 136] width 7 height 7
click at [0, 0] on input "radio" at bounding box center [0, 0] width 0 height 0
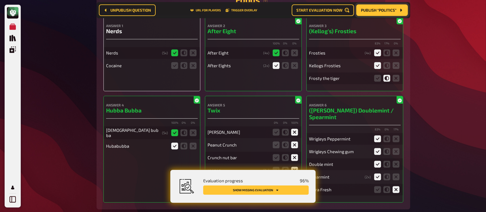
scroll to position [3742, 0]
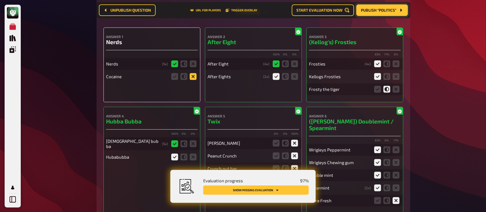
click at [191, 73] on icon at bounding box center [193, 76] width 7 height 7
click at [0, 0] on input "radio" at bounding box center [0, 0] width 0 height 0
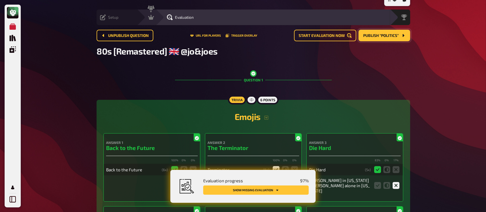
scroll to position [0, 0]
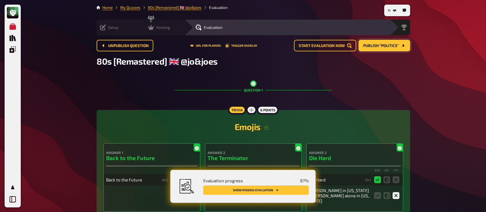
click at [145, 27] on div "Hosting undefined" at bounding box center [165, 28] width 40 height 6
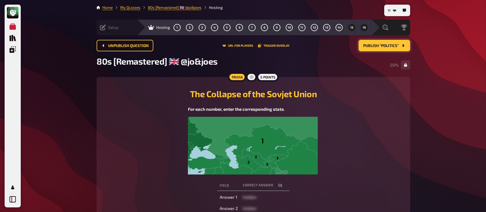
click at [362, 28] on button "16" at bounding box center [364, 27] width 9 height 9
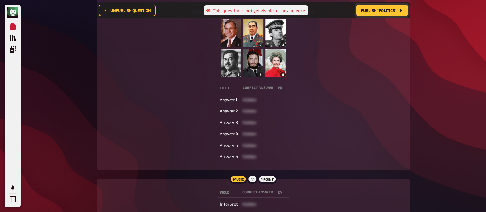
scroll to position [103, 0]
click at [278, 87] on icon "button" at bounding box center [280, 87] width 5 height 4
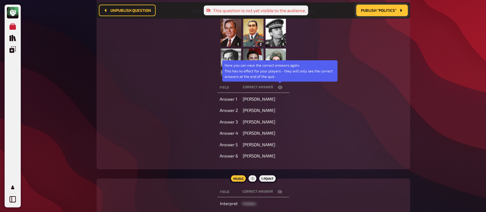
click at [278, 87] on icon "button" at bounding box center [280, 87] width 5 height 3
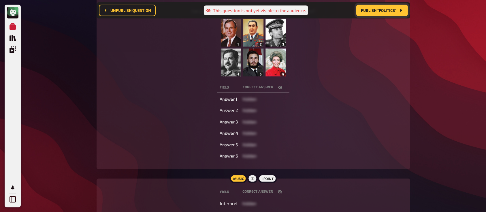
click at [281, 87] on icon "button" at bounding box center [280, 87] width 5 height 4
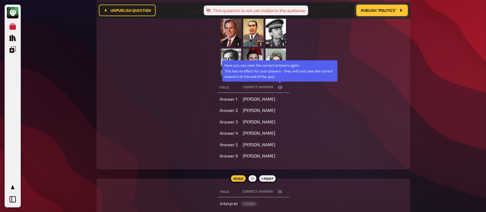
click at [281, 87] on icon "button" at bounding box center [280, 87] width 5 height 5
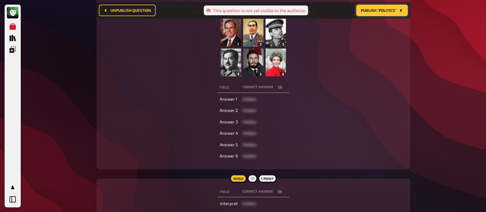
click at [373, 11] on span "Publish “Politics”" at bounding box center [378, 10] width 35 height 4
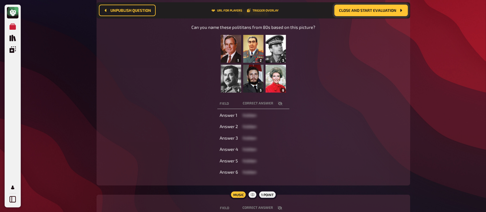
scroll to position [87, 0]
click at [281, 105] on icon "button" at bounding box center [280, 103] width 5 height 5
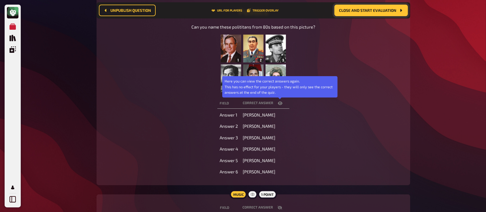
click at [281, 105] on icon "button" at bounding box center [280, 103] width 5 height 5
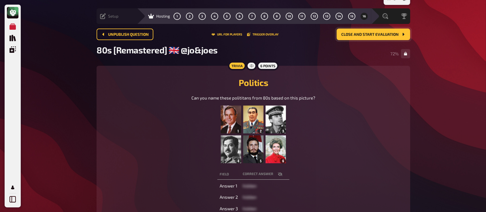
scroll to position [12, 0]
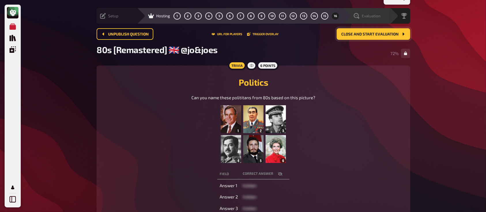
click at [373, 16] on span "Evaluation" at bounding box center [371, 16] width 19 height 5
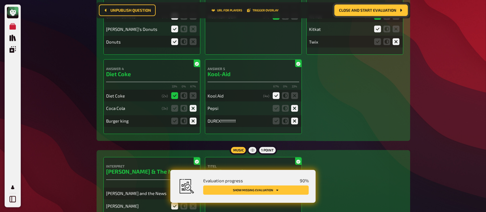
scroll to position [3190, 0]
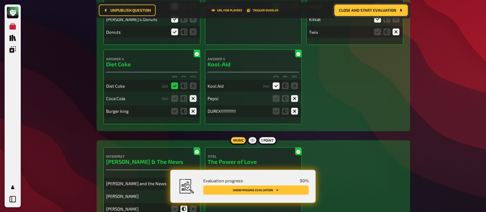
click at [262, 187] on button "Show missing evaluation" at bounding box center [256, 189] width 106 height 9
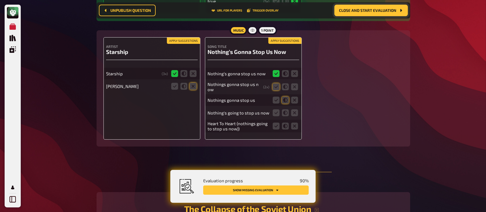
scroll to position [4250, 0]
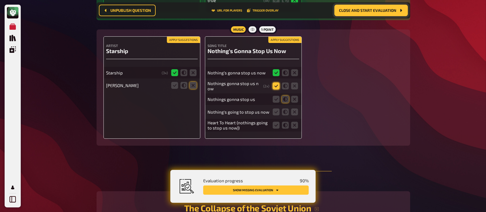
click at [277, 82] on icon at bounding box center [276, 85] width 7 height 7
click at [0, 0] on input "radio" at bounding box center [0, 0] width 0 height 0
click at [277, 97] on icon at bounding box center [276, 99] width 7 height 7
click at [0, 0] on input "radio" at bounding box center [0, 0] width 0 height 0
click at [276, 108] on icon at bounding box center [276, 111] width 7 height 7
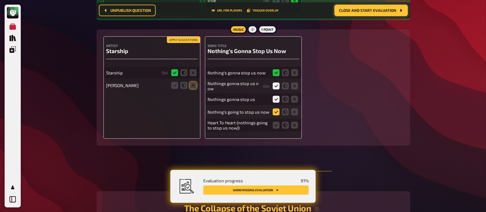
click at [0, 0] on input "radio" at bounding box center [0, 0] width 0 height 0
click at [277, 122] on icon at bounding box center [276, 125] width 7 height 7
click at [0, 0] on input "radio" at bounding box center [0, 0] width 0 height 0
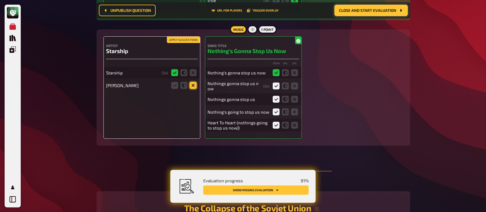
click at [196, 82] on icon at bounding box center [193, 85] width 7 height 7
click at [0, 0] on input "radio" at bounding box center [0, 0] width 0 height 0
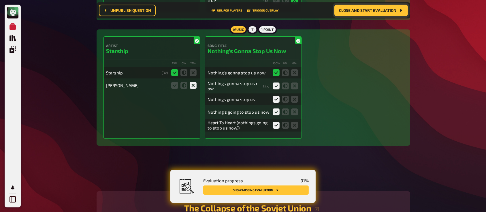
click at [247, 188] on button "Show missing evaluation" at bounding box center [256, 189] width 106 height 9
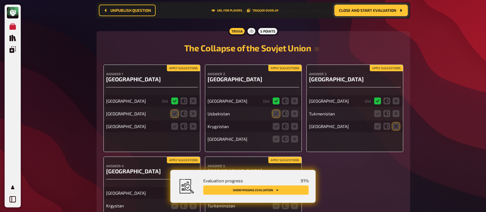
scroll to position [4411, 0]
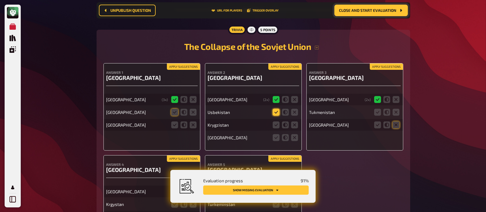
click at [277, 109] on icon at bounding box center [276, 112] width 7 height 7
click at [0, 0] on input "radio" at bounding box center [0, 0] width 0 height 0
click at [293, 121] on icon at bounding box center [294, 124] width 7 height 7
click at [0, 0] on input "radio" at bounding box center [0, 0] width 0 height 0
click at [295, 134] on icon at bounding box center [294, 137] width 7 height 7
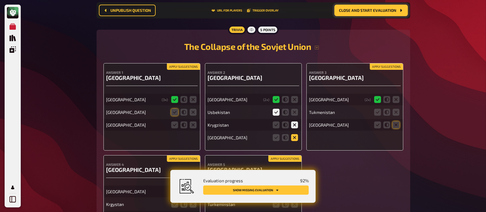
click at [0, 0] on input "radio" at bounding box center [0, 0] width 0 height 0
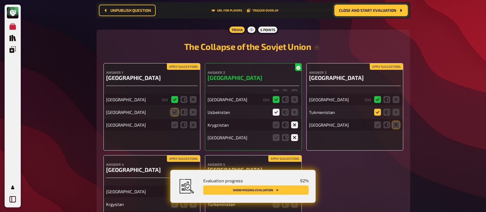
click at [379, 110] on icon at bounding box center [377, 112] width 7 height 7
click at [0, 0] on input "radio" at bounding box center [0, 0] width 0 height 0
click at [397, 121] on icon at bounding box center [396, 124] width 7 height 7
click at [0, 0] on input "radio" at bounding box center [0, 0] width 0 height 0
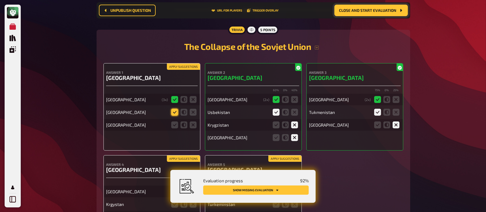
click at [174, 109] on icon at bounding box center [174, 112] width 7 height 7
click at [0, 0] on input "radio" at bounding box center [0, 0] width 0 height 0
click at [194, 121] on icon at bounding box center [193, 124] width 7 height 7
click at [0, 0] on input "radio" at bounding box center [0, 0] width 0 height 0
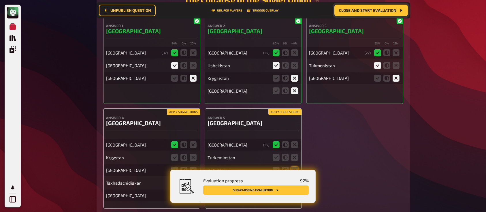
scroll to position [4458, 0]
click at [361, 9] on span "Close and start evaluation" at bounding box center [367, 10] width 57 height 4
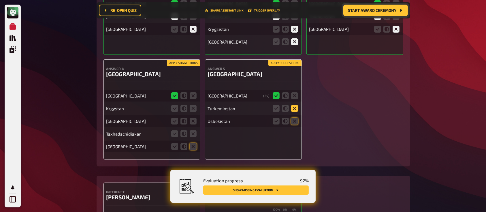
click at [295, 106] on icon at bounding box center [294, 108] width 7 height 7
click at [0, 0] on input "radio" at bounding box center [0, 0] width 0 height 0
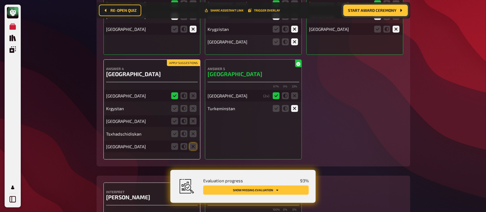
click at [295, 117] on div "Answer 5 Tajikistan 67 % 0 % 33 % Tajikistan ( 2 x) Turkeminstan" at bounding box center [253, 109] width 97 height 100
click at [173, 107] on icon at bounding box center [174, 108] width 7 height 7
click at [0, 0] on input "radio" at bounding box center [0, 0] width 0 height 0
click at [189, 117] on fieldset at bounding box center [184, 120] width 28 height 9
click at [192, 118] on icon at bounding box center [193, 121] width 7 height 7
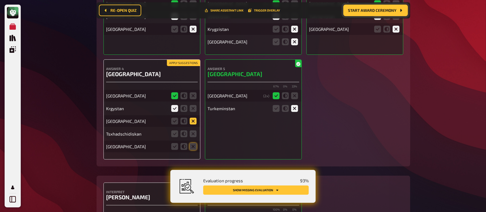
click at [0, 0] on input "radio" at bounding box center [0, 0] width 0 height 0
click at [191, 130] on icon at bounding box center [193, 133] width 7 height 7
click at [0, 0] on input "radio" at bounding box center [0, 0] width 0 height 0
click at [193, 143] on icon at bounding box center [193, 146] width 7 height 7
click at [0, 0] on input "radio" at bounding box center [0, 0] width 0 height 0
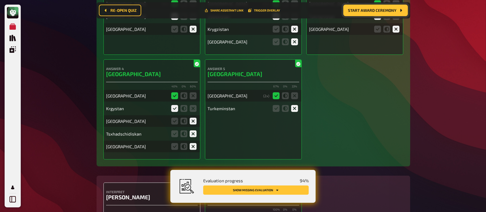
scroll to position [4614, 0]
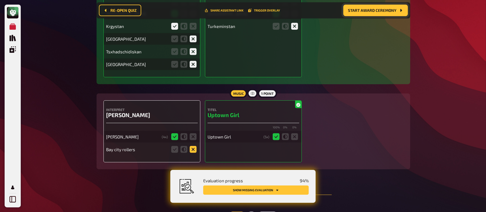
click at [194, 147] on icon at bounding box center [193, 149] width 7 height 7
click at [0, 0] on input "radio" at bounding box center [0, 0] width 0 height 0
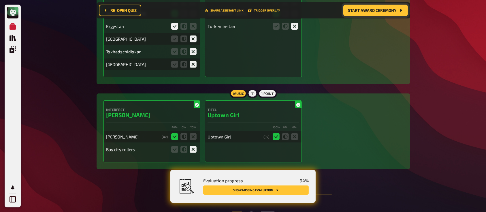
click at [246, 188] on button "Show missing evaluation" at bounding box center [256, 189] width 106 height 9
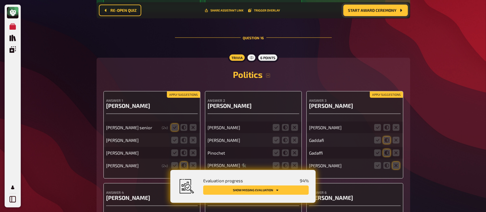
scroll to position [4800, 0]
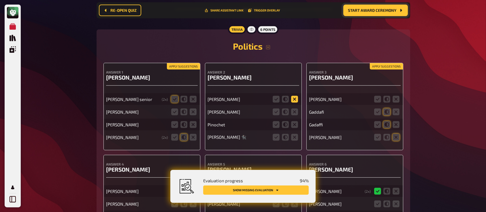
click at [293, 97] on icon at bounding box center [294, 99] width 7 height 7
click at [0, 0] on input "radio" at bounding box center [0, 0] width 0 height 0
click at [296, 111] on icon at bounding box center [294, 111] width 7 height 7
click at [0, 0] on input "radio" at bounding box center [0, 0] width 0 height 0
click at [294, 134] on icon at bounding box center [294, 137] width 7 height 7
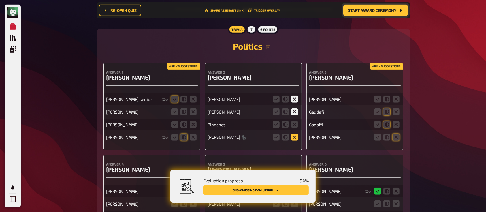
click at [0, 0] on input "radio" at bounding box center [0, 0] width 0 height 0
click at [376, 96] on icon at bounding box center [377, 99] width 7 height 7
click at [0, 0] on input "radio" at bounding box center [0, 0] width 0 height 0
click at [377, 108] on icon at bounding box center [377, 111] width 7 height 7
click at [0, 0] on input "radio" at bounding box center [0, 0] width 0 height 0
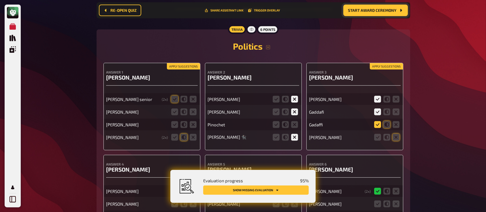
click at [378, 121] on icon at bounding box center [377, 124] width 7 height 7
click at [0, 0] on input "radio" at bounding box center [0, 0] width 0 height 0
click at [397, 134] on icon at bounding box center [396, 137] width 7 height 7
click at [0, 0] on input "radio" at bounding box center [0, 0] width 0 height 0
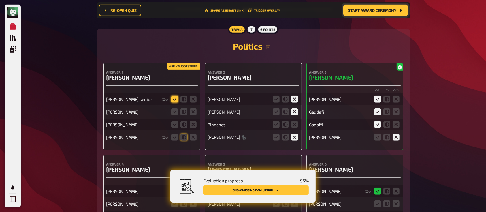
click at [174, 96] on icon at bounding box center [174, 99] width 7 height 7
click at [0, 0] on input "radio" at bounding box center [0, 0] width 0 height 0
click at [174, 110] on icon at bounding box center [174, 111] width 7 height 7
click at [0, 0] on input "radio" at bounding box center [0, 0] width 0 height 0
click at [192, 121] on icon at bounding box center [193, 124] width 7 height 7
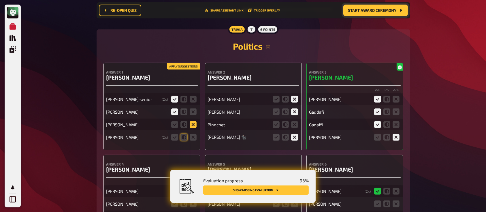
click at [0, 0] on input "radio" at bounding box center [0, 0] width 0 height 0
click at [174, 134] on icon at bounding box center [174, 137] width 7 height 7
click at [0, 0] on input "radio" at bounding box center [0, 0] width 0 height 0
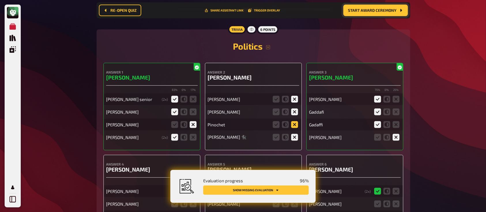
click at [292, 123] on icon at bounding box center [294, 124] width 7 height 7
click at [0, 0] on input "radio" at bounding box center [0, 0] width 0 height 0
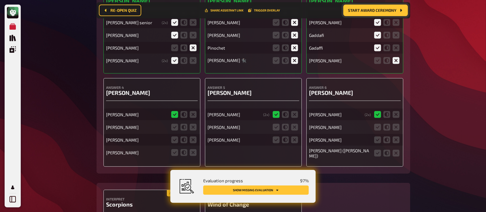
scroll to position [4877, 0]
click at [395, 123] on icon at bounding box center [396, 126] width 7 height 7
click at [0, 0] on input "radio" at bounding box center [0, 0] width 0 height 0
click at [395, 136] on icon at bounding box center [396, 139] width 7 height 7
click at [0, 0] on input "radio" at bounding box center [0, 0] width 0 height 0
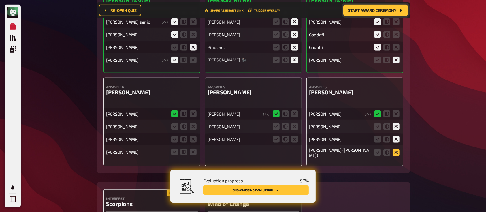
click at [396, 149] on icon at bounding box center [396, 152] width 7 height 7
click at [0, 0] on input "radio" at bounding box center [0, 0] width 0 height 0
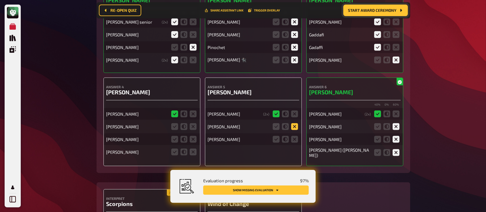
click at [294, 123] on icon at bounding box center [294, 126] width 7 height 7
click at [0, 0] on input "radio" at bounding box center [0, 0] width 0 height 0
click at [295, 136] on icon at bounding box center [294, 139] width 7 height 7
click at [0, 0] on input "radio" at bounding box center [0, 0] width 0 height 0
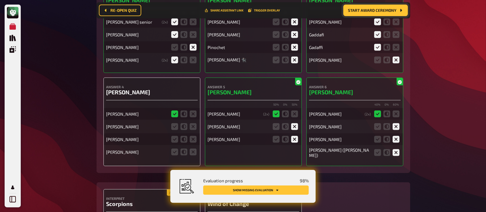
click at [170, 123] on fieldset at bounding box center [184, 126] width 28 height 9
click at [175, 123] on icon at bounding box center [174, 126] width 7 height 7
click at [0, 0] on input "radio" at bounding box center [0, 0] width 0 height 0
click at [174, 136] on icon at bounding box center [174, 139] width 7 height 7
click at [0, 0] on input "radio" at bounding box center [0, 0] width 0 height 0
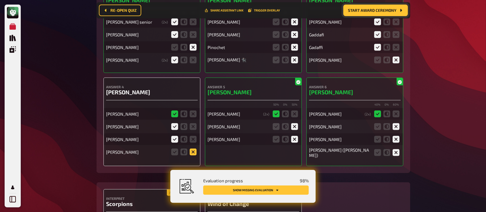
click at [191, 149] on icon at bounding box center [193, 152] width 7 height 7
click at [0, 0] on input "radio" at bounding box center [0, 0] width 0 height 0
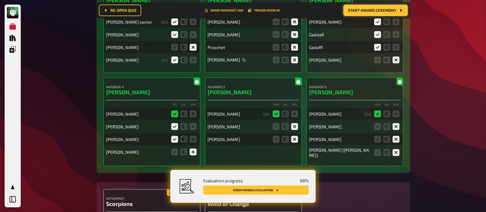
scroll to position [4968, 0]
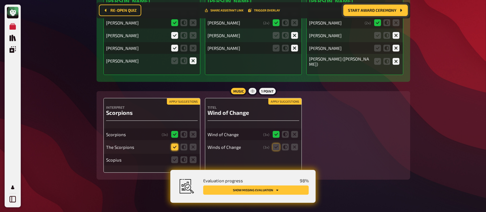
click at [172, 144] on icon at bounding box center [174, 147] width 7 height 7
click at [0, 0] on input "radio" at bounding box center [0, 0] width 0 height 0
click at [183, 156] on icon at bounding box center [184, 159] width 7 height 7
click at [0, 0] on input "radio" at bounding box center [0, 0] width 0 height 0
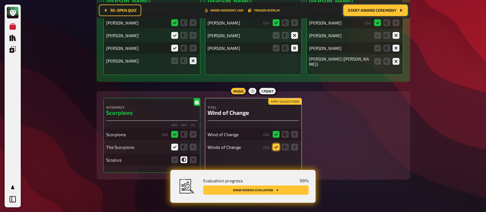
click at [275, 144] on icon at bounding box center [276, 147] width 7 height 7
click at [0, 0] on input "radio" at bounding box center [0, 0] width 0 height 0
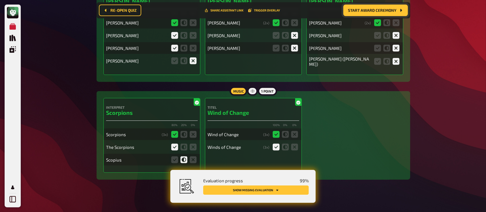
click at [262, 190] on button "Show missing evaluation" at bounding box center [256, 189] width 106 height 9
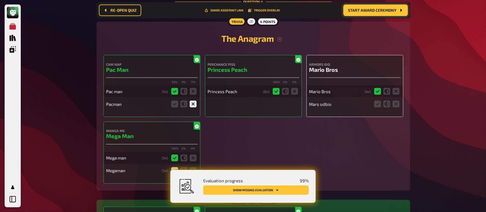
scroll to position [959, 0]
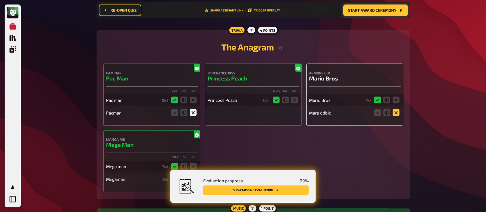
click at [394, 109] on icon at bounding box center [396, 112] width 7 height 7
click at [0, 0] on input "radio" at bounding box center [0, 0] width 0 height 0
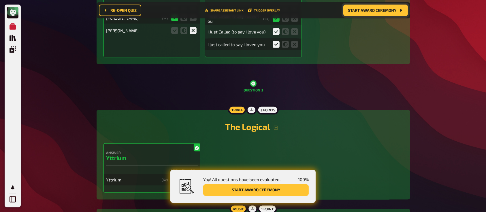
scroll to position [0, 0]
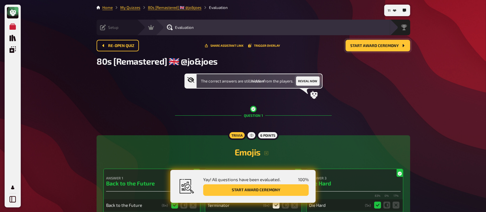
click at [308, 78] on button "Reveal now" at bounding box center [308, 80] width 24 height 9
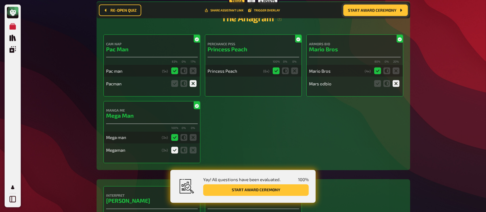
scroll to position [988, 0]
click at [173, 80] on icon at bounding box center [174, 83] width 7 height 7
click at [0, 0] on input "radio" at bounding box center [0, 0] width 0 height 0
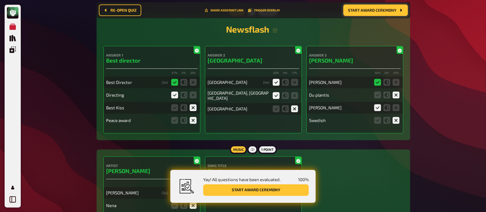
scroll to position [3509, 0]
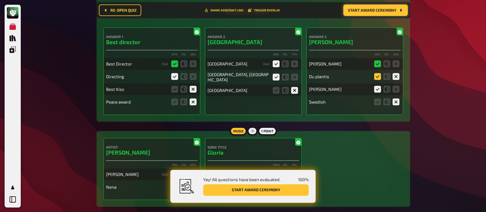
click at [376, 73] on icon at bounding box center [377, 76] width 7 height 7
click at [0, 0] on input "radio" at bounding box center [0, 0] width 0 height 0
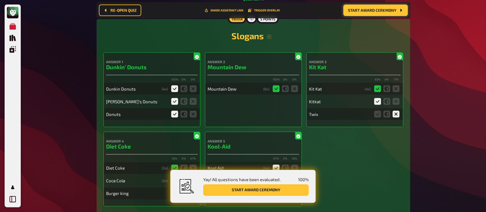
scroll to position [3210, 0]
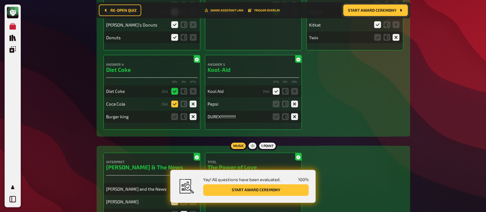
click at [174, 101] on icon at bounding box center [174, 104] width 7 height 7
click at [0, 0] on input "radio" at bounding box center [0, 0] width 0 height 0
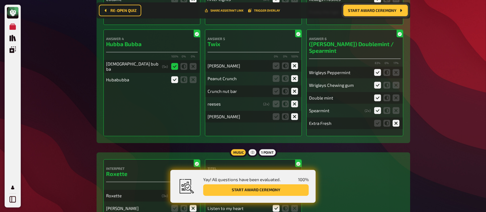
scroll to position [4028, 0]
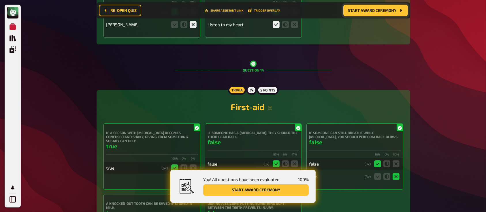
click at [355, 10] on span "Start award ceremony" at bounding box center [372, 10] width 48 height 4
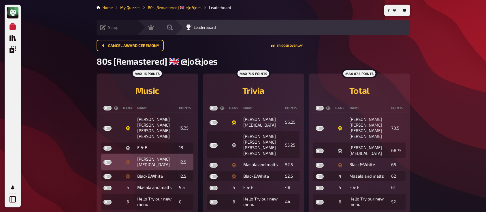
click at [108, 160] on label at bounding box center [108, 162] width 8 height 5
click at [104, 160] on input "checkbox" at bounding box center [103, 160] width 0 height 0
checkbox input "true"
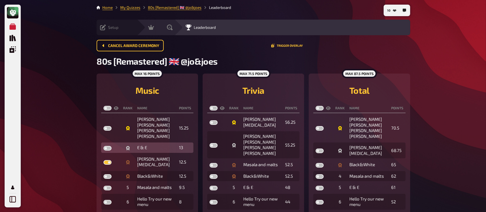
click at [107, 146] on label at bounding box center [108, 148] width 8 height 5
click at [104, 146] on input "checkbox" at bounding box center [103, 146] width 0 height 0
checkbox input "true"
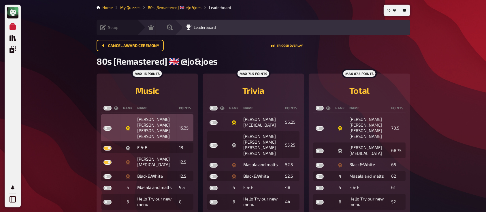
click at [111, 126] on label at bounding box center [108, 128] width 8 height 5
click at [104, 126] on input "checkbox" at bounding box center [103, 126] width 0 height 0
checkbox input "true"
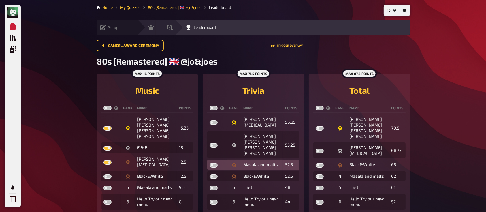
click at [215, 163] on label at bounding box center [214, 165] width 8 height 5
click at [210, 163] on input "checkbox" at bounding box center [209, 163] width 0 height 0
checkbox input "true"
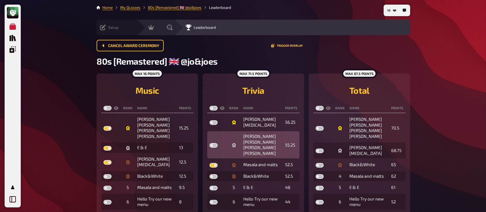
click at [216, 143] on label at bounding box center [214, 145] width 8 height 5
click at [210, 143] on input "checkbox" at bounding box center [209, 143] width 0 height 0
checkbox input "true"
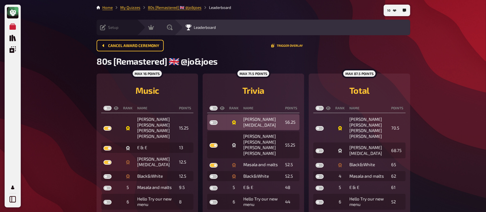
click at [215, 121] on label at bounding box center [214, 122] width 8 height 5
click at [210, 120] on input "checkbox" at bounding box center [209, 120] width 0 height 0
checkbox input "true"
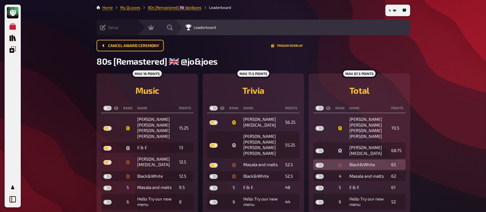
click at [322, 163] on label at bounding box center [320, 165] width 8 height 5
click at [316, 163] on input "checkbox" at bounding box center [315, 163] width 0 height 0
checkbox input "true"
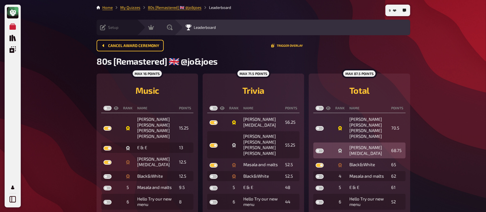
click at [321, 149] on label at bounding box center [320, 151] width 8 height 5
click at [316, 148] on input "checkbox" at bounding box center [315, 148] width 0 height 0
checkbox input "true"
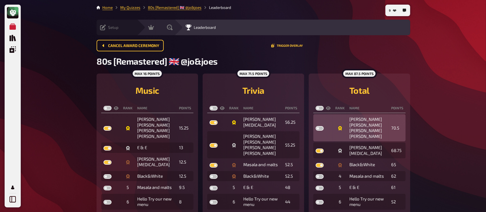
click at [322, 126] on label at bounding box center [320, 128] width 8 height 5
click at [316, 126] on input "checkbox" at bounding box center [315, 126] width 0 height 0
checkbox input "true"
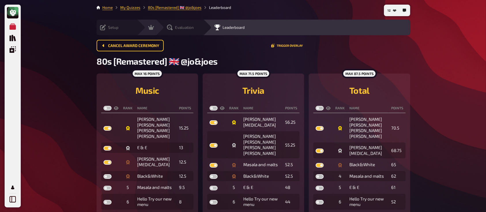
click at [175, 29] on span "Evaluation" at bounding box center [184, 27] width 19 height 5
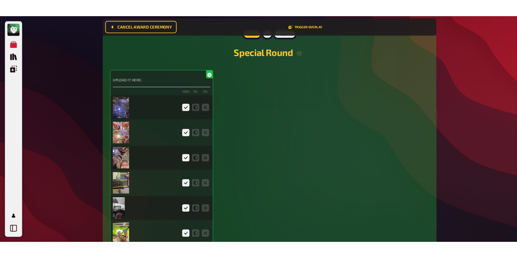
scroll to position [1308, 0]
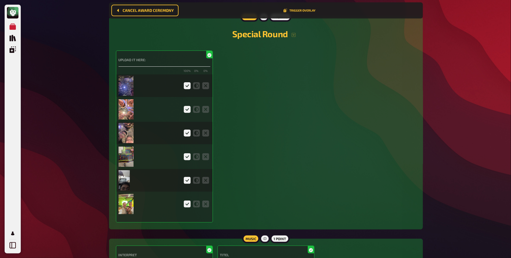
click at [126, 85] on img at bounding box center [126, 86] width 15 height 20
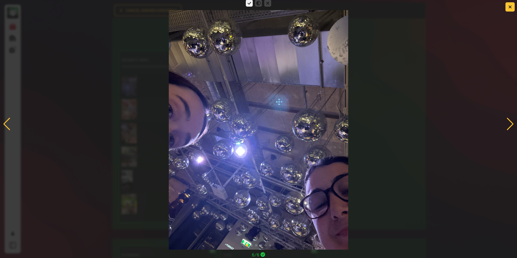
click at [492, 120] on div at bounding box center [510, 124] width 8 height 13
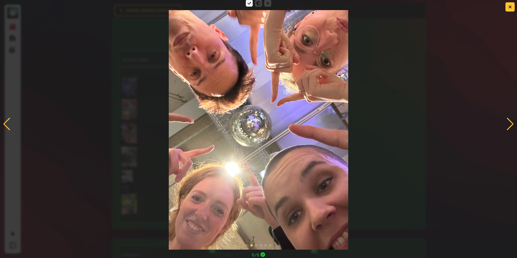
click at [492, 123] on div at bounding box center [510, 124] width 8 height 13
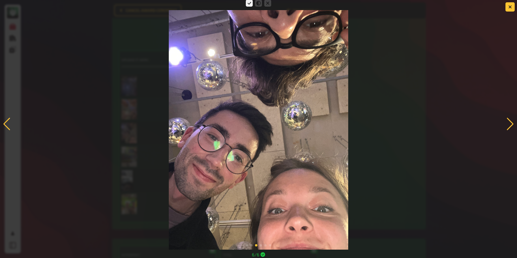
click at [492, 123] on div at bounding box center [510, 124] width 8 height 13
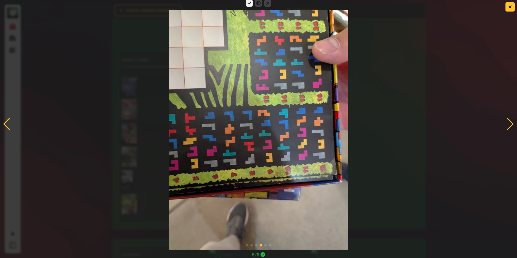
click at [492, 124] on div at bounding box center [510, 124] width 8 height 13
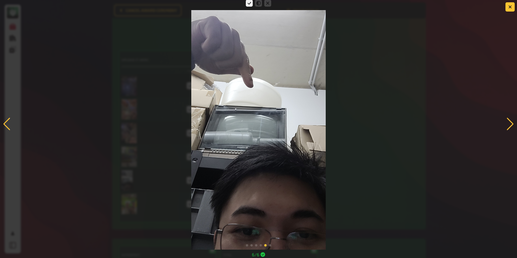
click at [492, 124] on div at bounding box center [510, 124] width 8 height 13
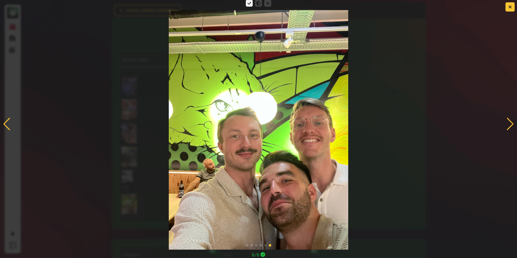
click at [492, 124] on div at bounding box center [510, 124] width 8 height 13
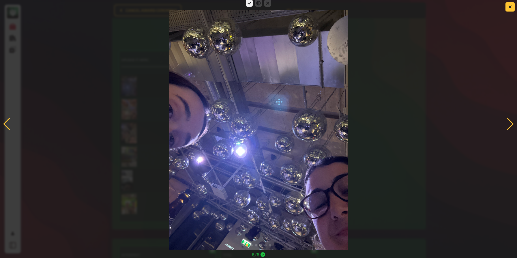
click at [6, 122] on div at bounding box center [7, 124] width 8 height 13
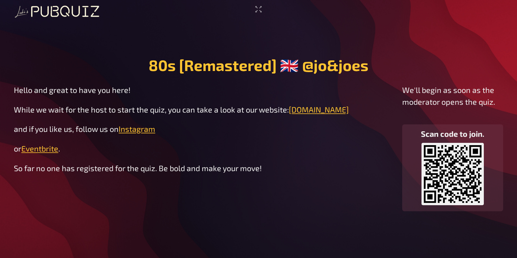
drag, startPoint x: 255, startPoint y: 8, endPoint x: 255, endPoint y: 54, distance: 46.4
click at [255, 8] on icon "Enter Fullscreen" at bounding box center [258, 9] width 9 height 9
